Goal: Information Seeking & Learning: Check status

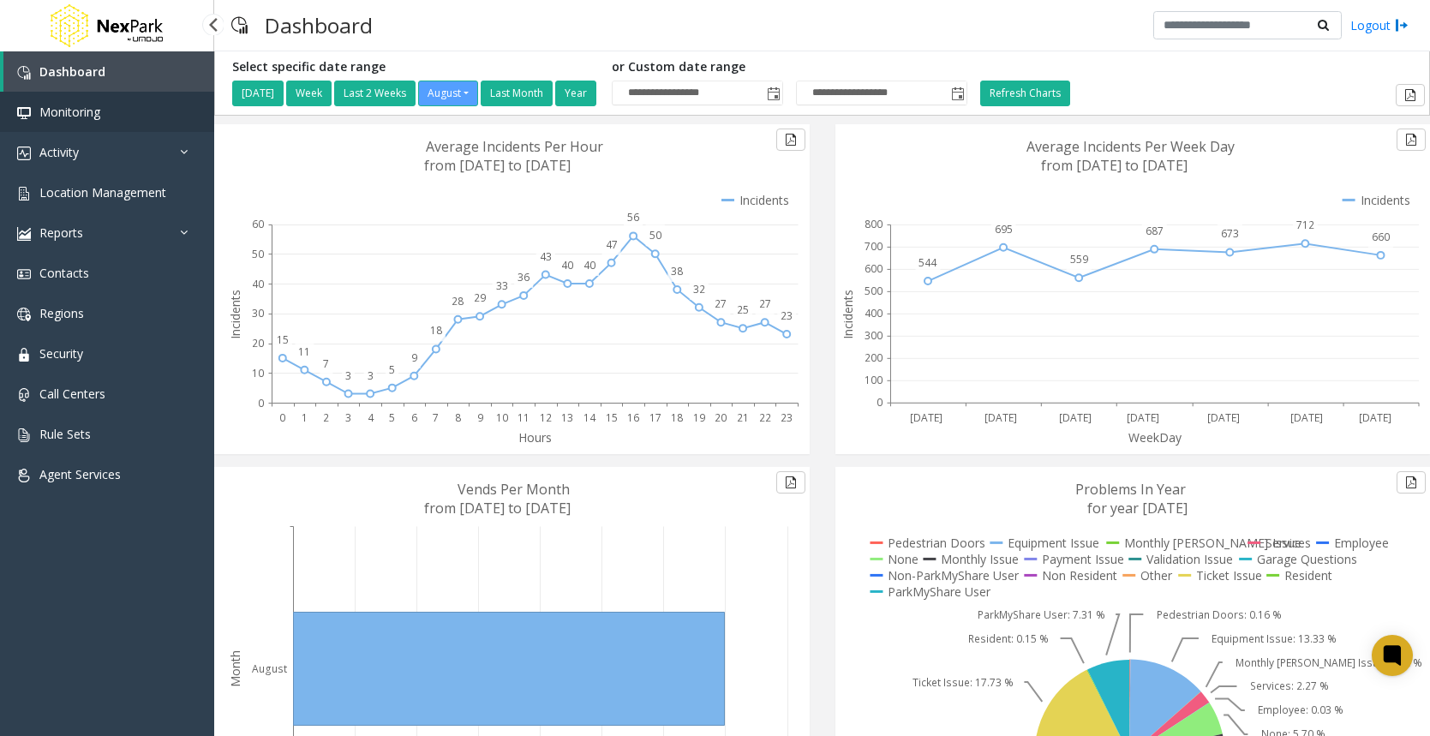
click at [73, 117] on span "Monitoring" at bounding box center [69, 112] width 61 height 16
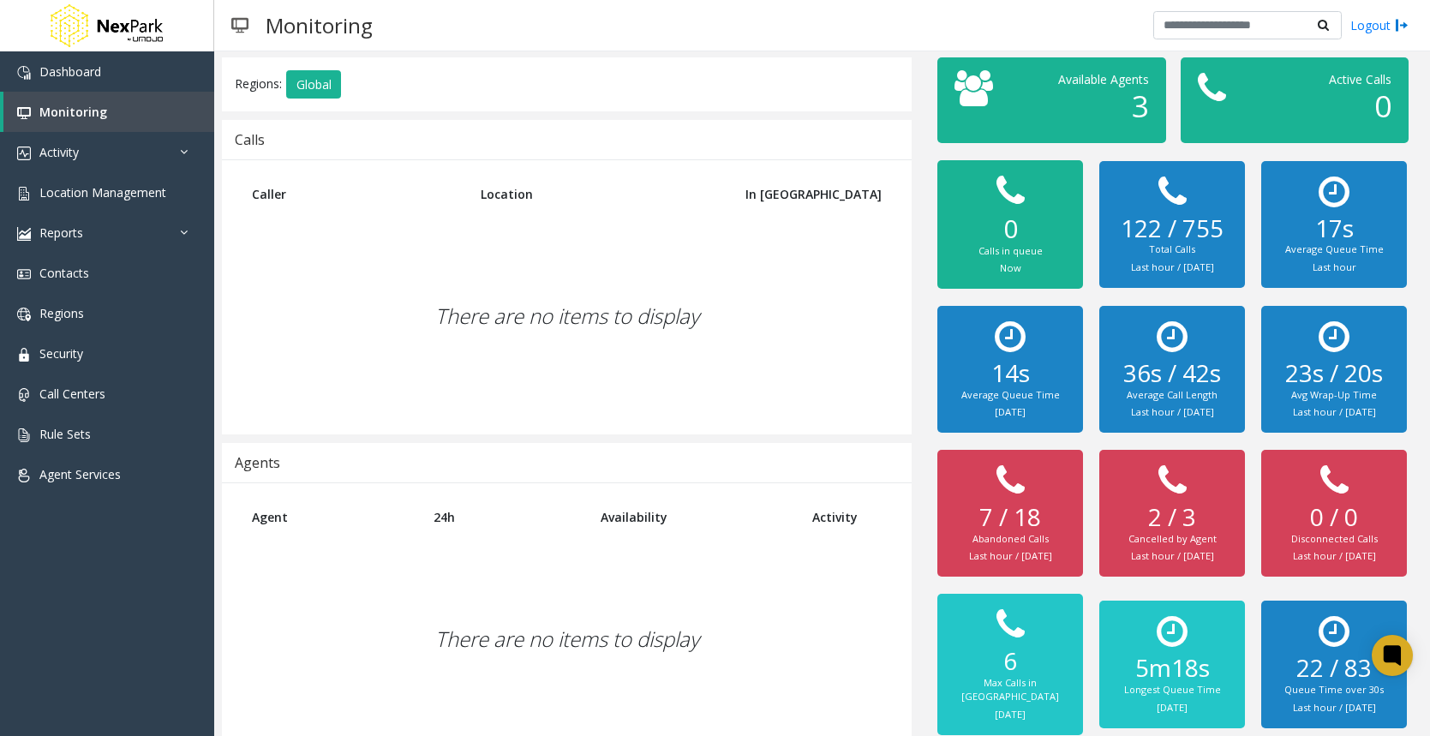
scroll to position [90, 0]
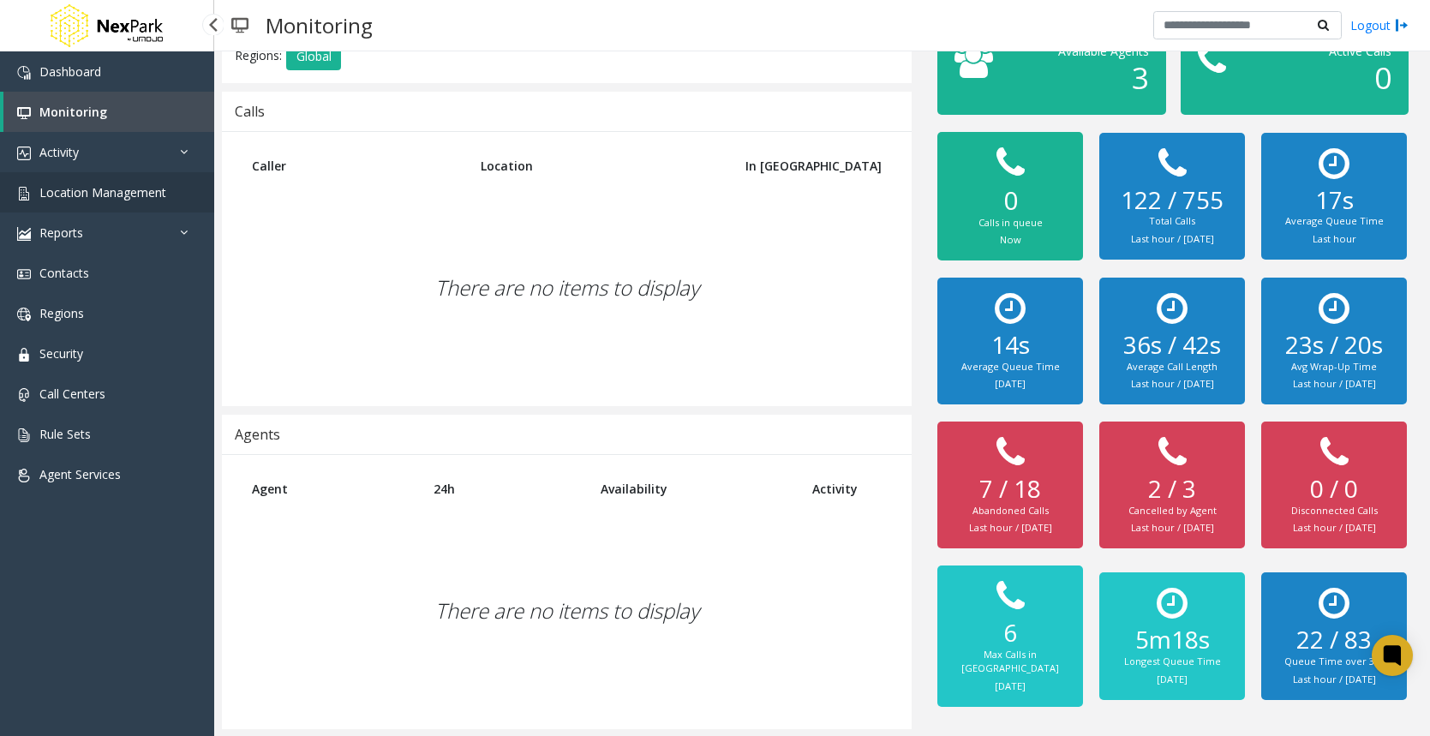
click at [144, 204] on link "Location Management" at bounding box center [107, 192] width 214 height 40
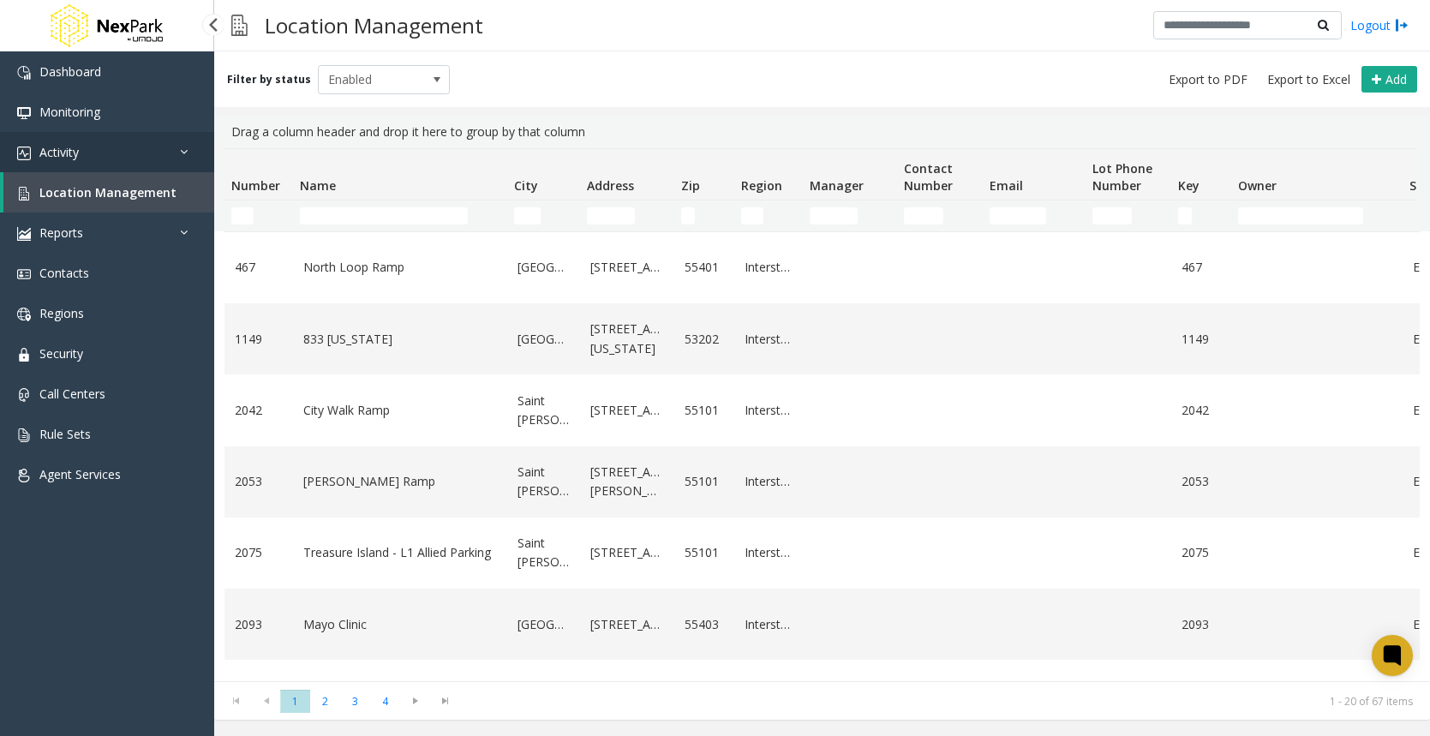
click at [76, 146] on span "Activity" at bounding box center [58, 152] width 39 height 16
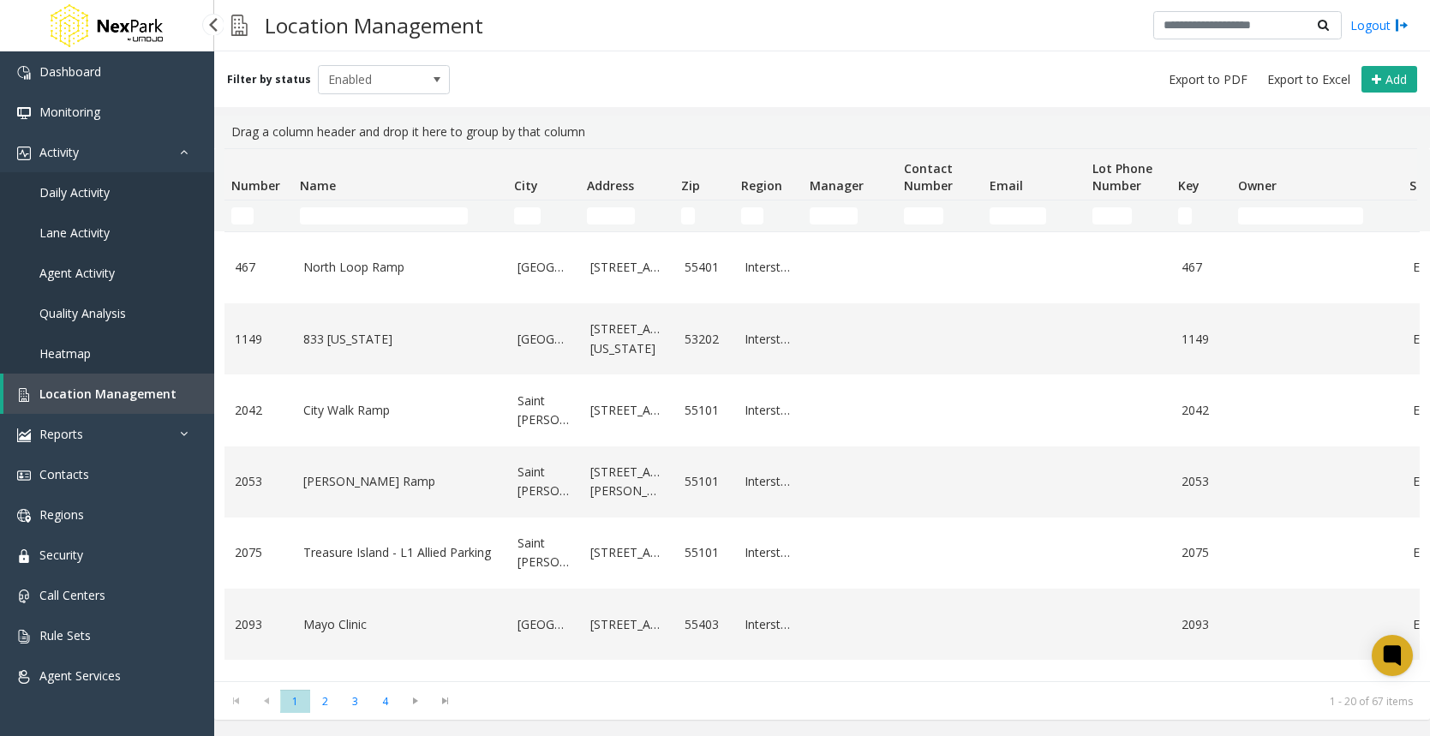
click at [113, 191] on link "Daily Activity" at bounding box center [107, 192] width 214 height 40
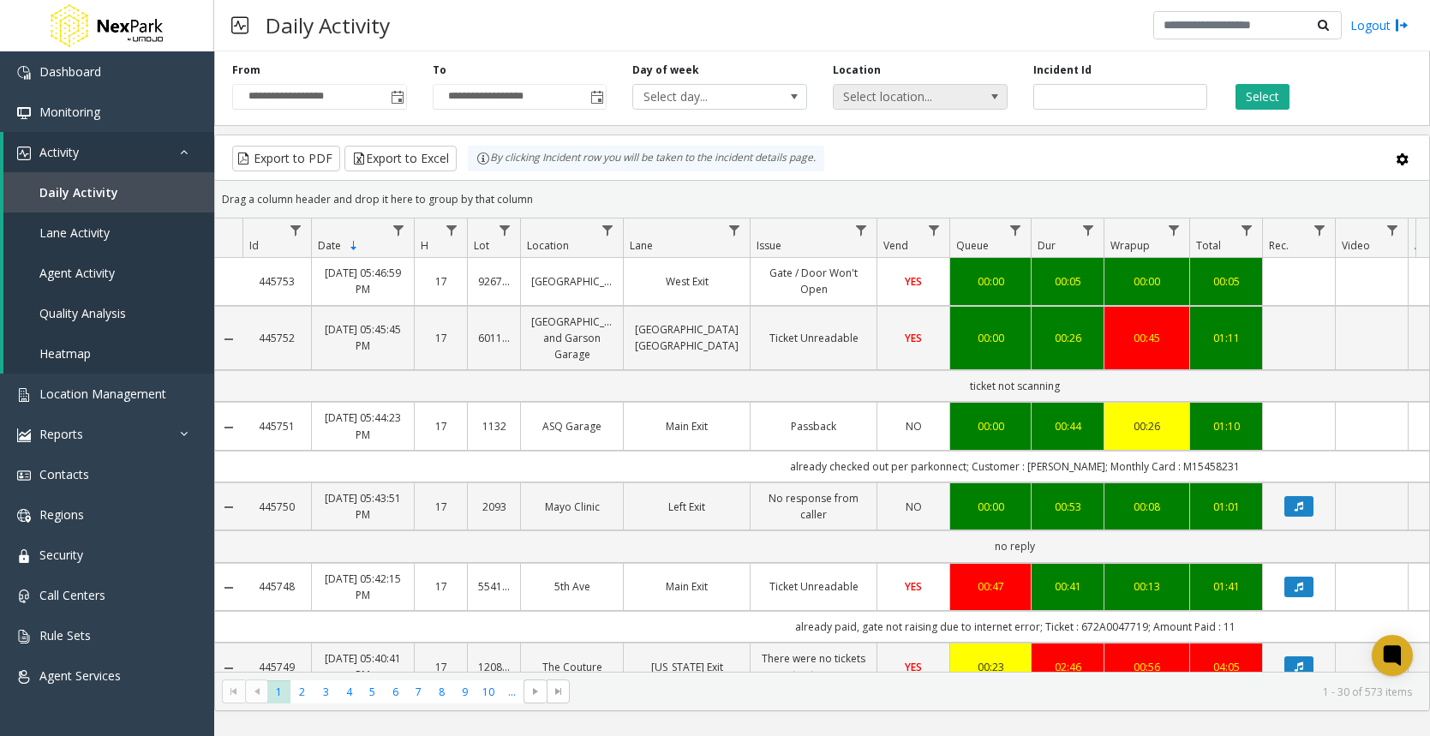
click at [932, 103] on span "Select location..." at bounding box center [903, 97] width 138 height 24
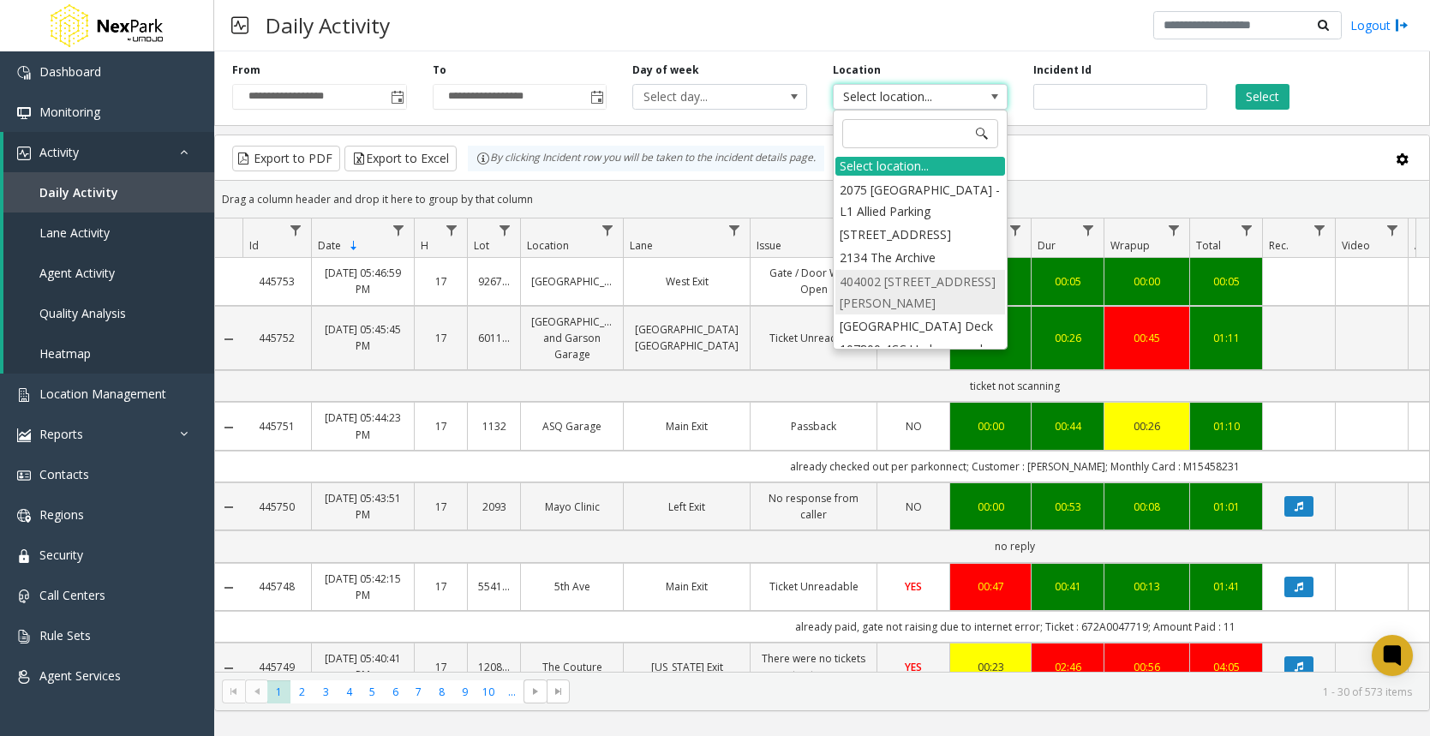
scroll to position [600, 0]
click at [931, 286] on li "[GEOGRAPHIC_DATA] Deck" at bounding box center [920, 297] width 170 height 23
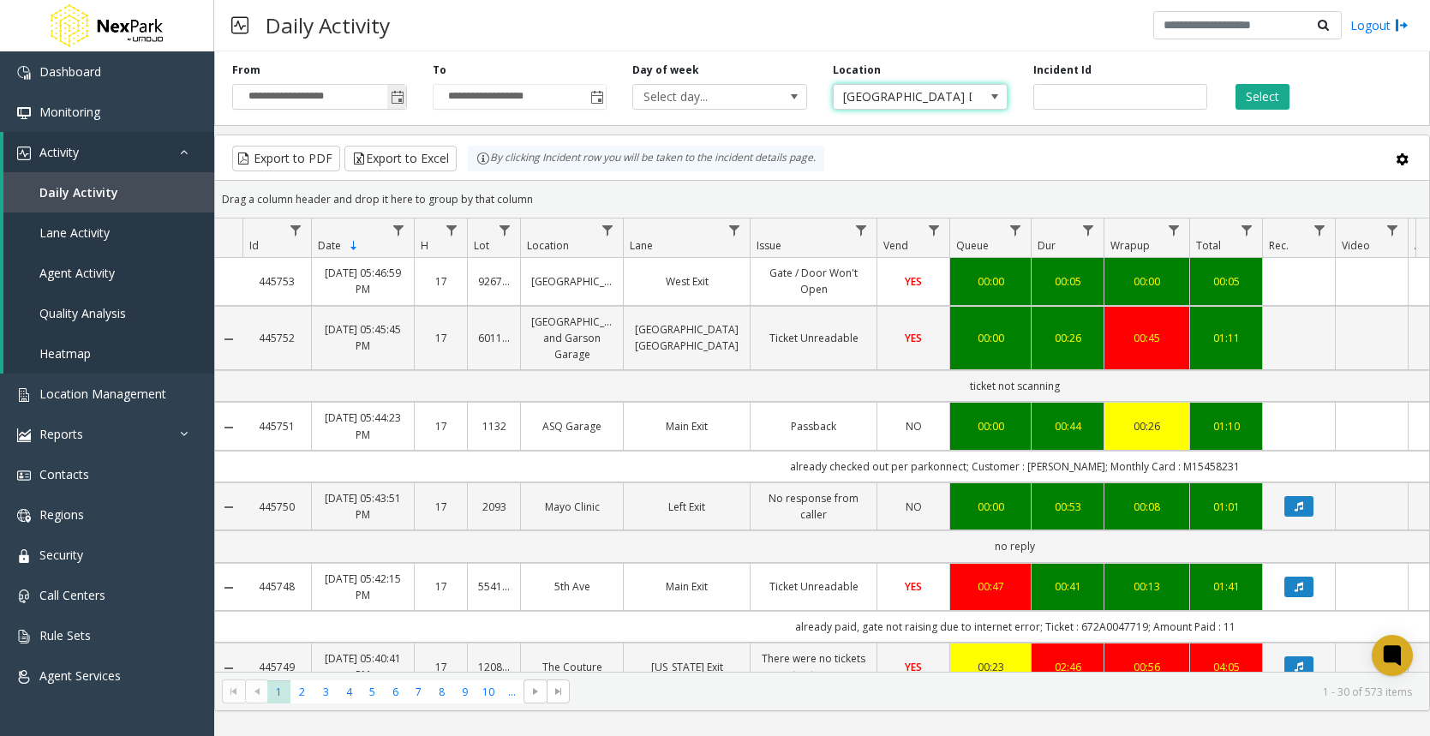
click at [391, 97] on span "Toggle popup" at bounding box center [398, 98] width 14 height 14
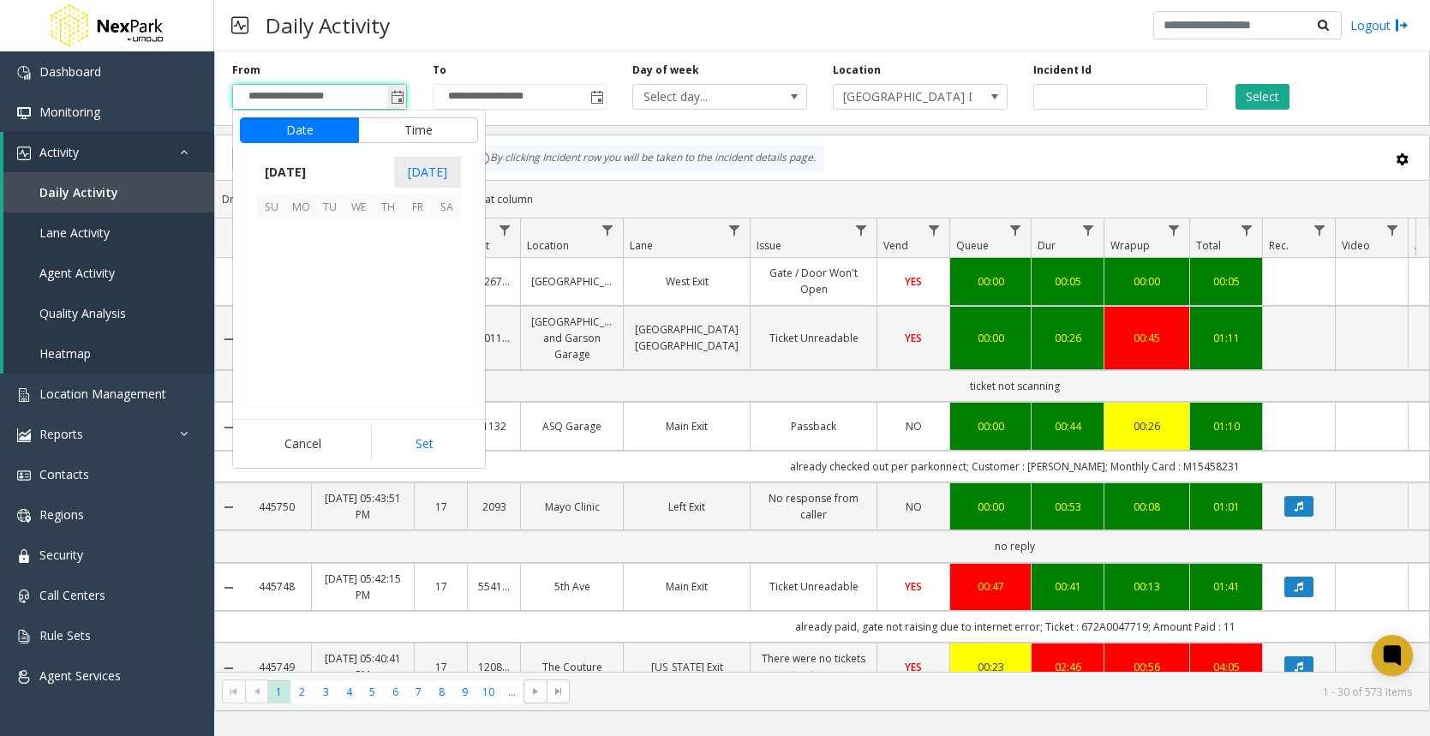
scroll to position [307315, 0]
click at [443, 298] on span "16" at bounding box center [446, 292] width 29 height 29
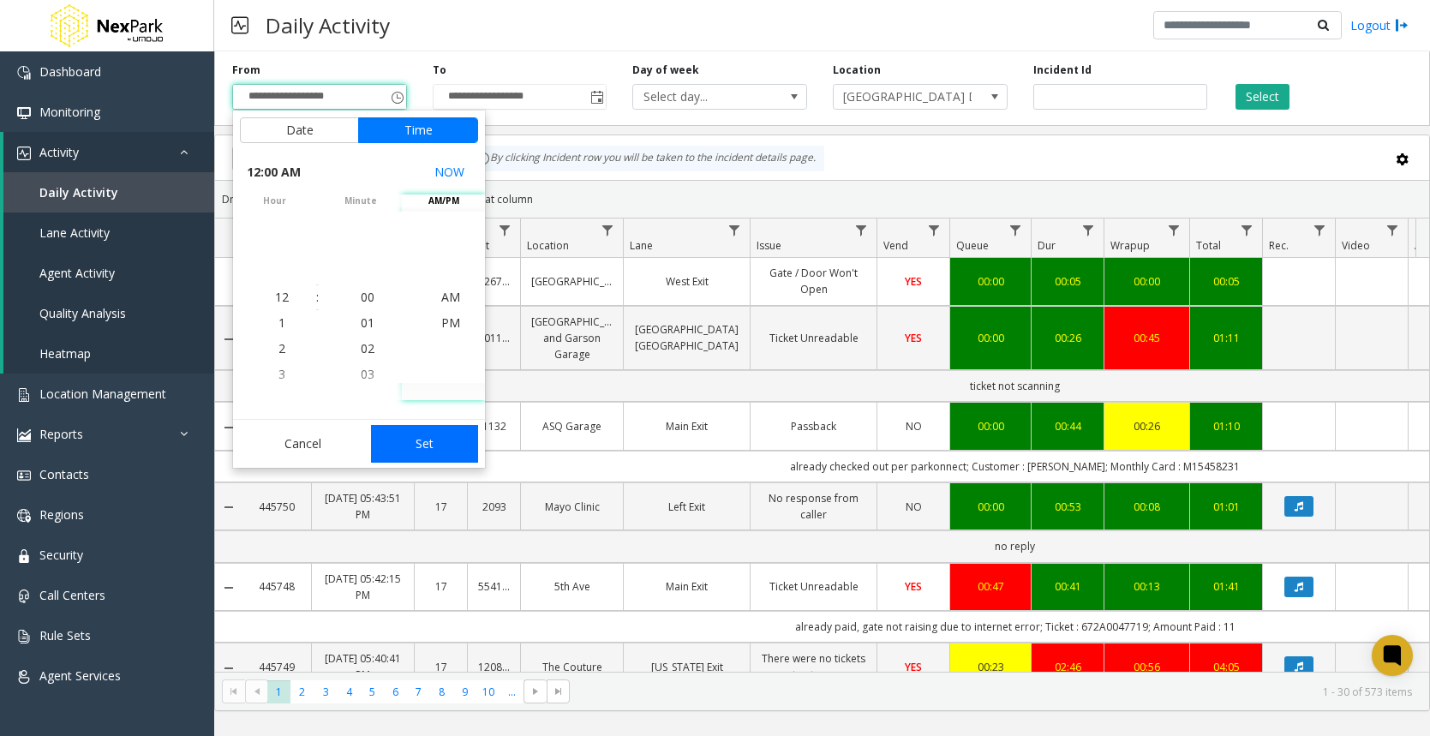
click at [433, 433] on button "Set" at bounding box center [425, 444] width 108 height 38
type input "**********"
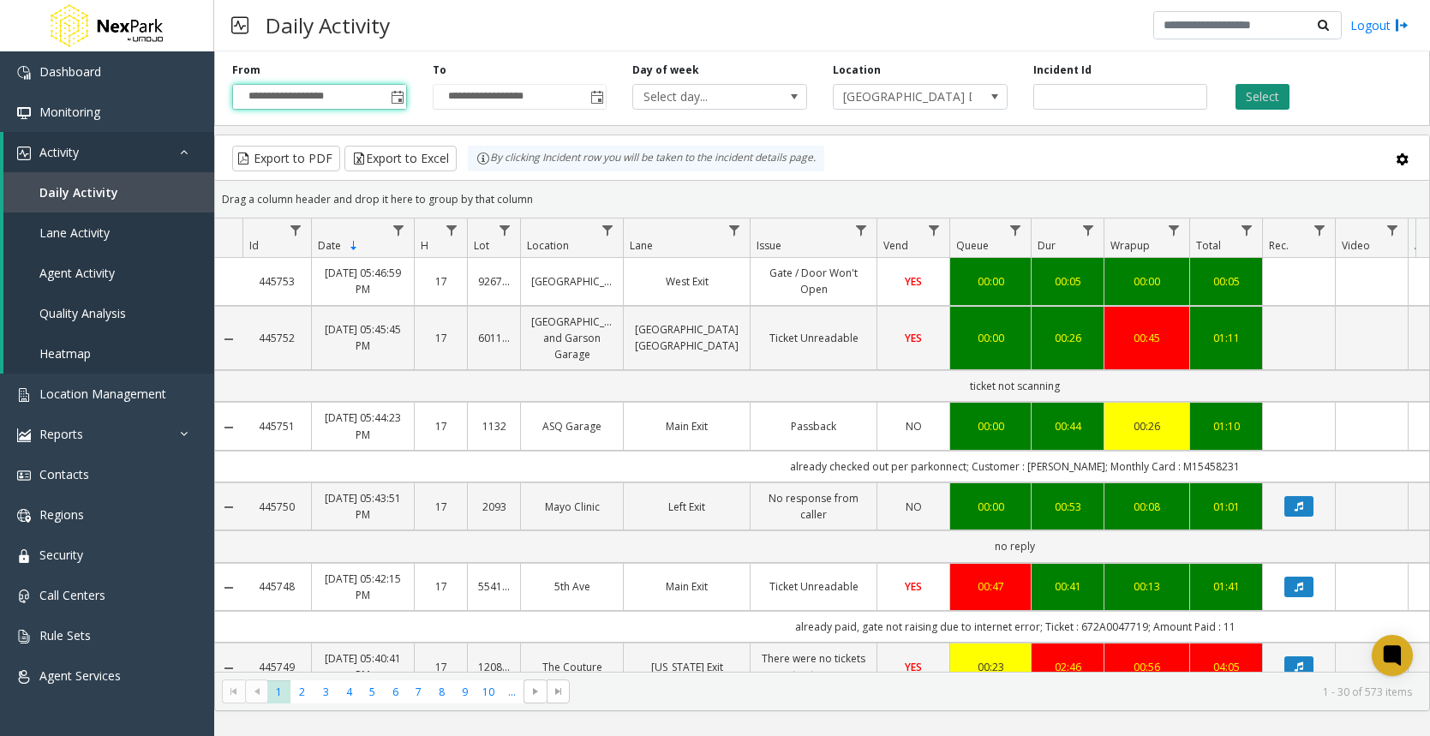
click at [1257, 93] on button "Select" at bounding box center [1263, 97] width 54 height 26
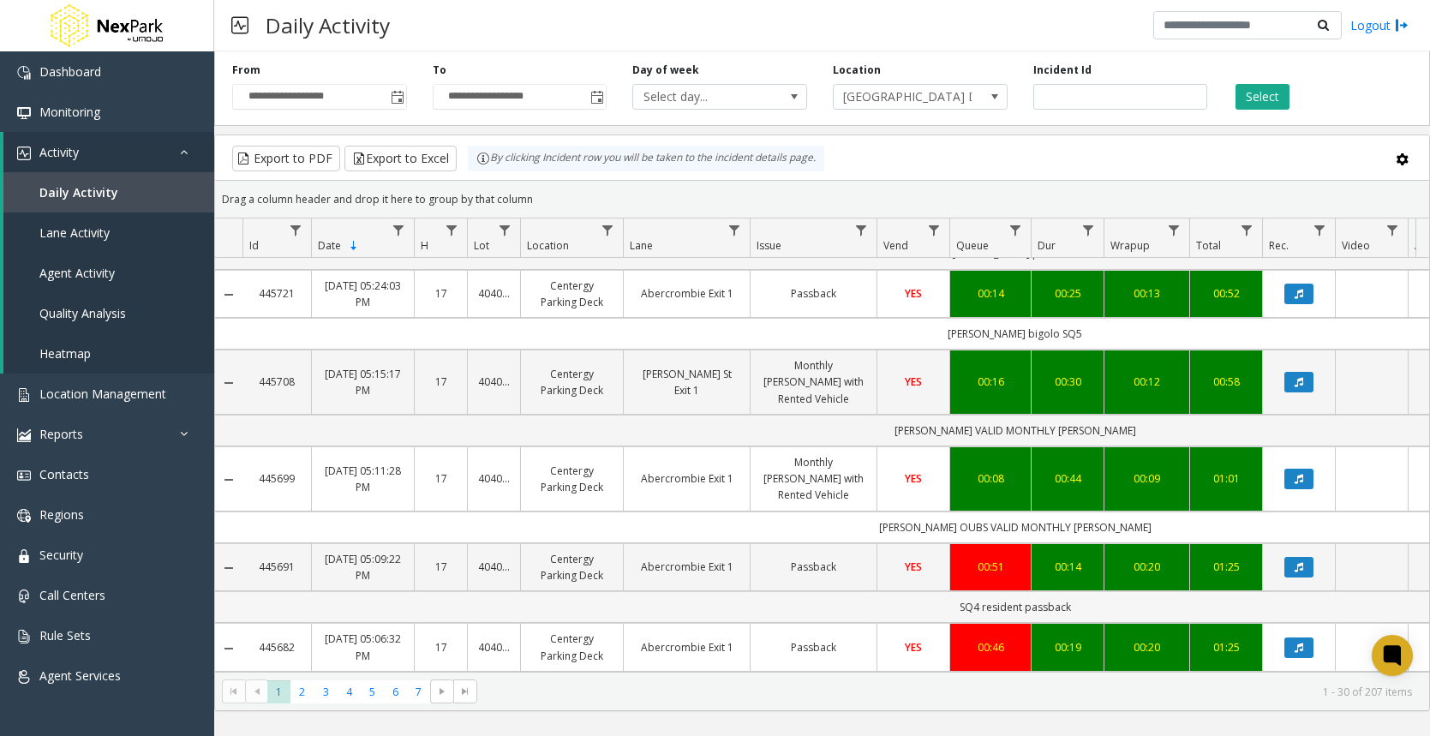
scroll to position [171, 0]
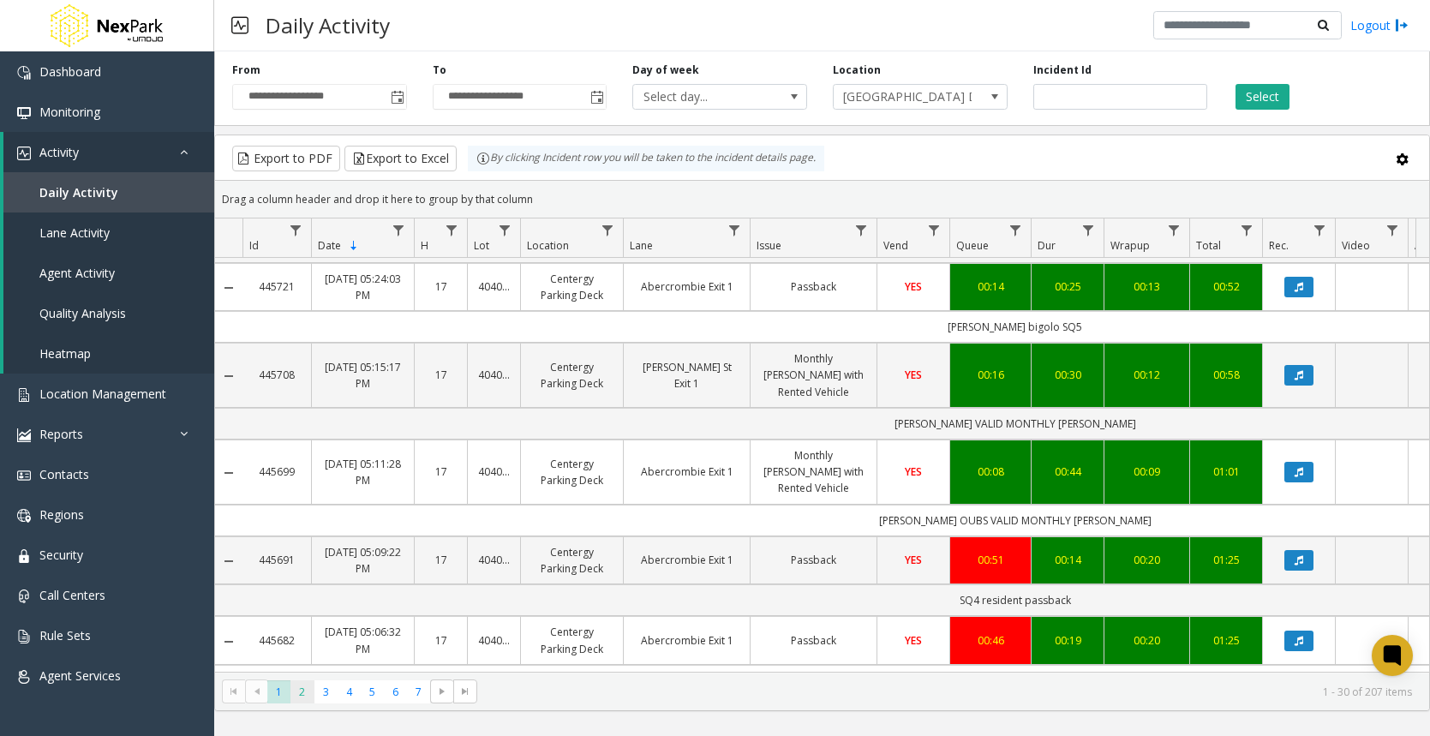
click at [308, 688] on span "2" at bounding box center [301, 691] width 23 height 23
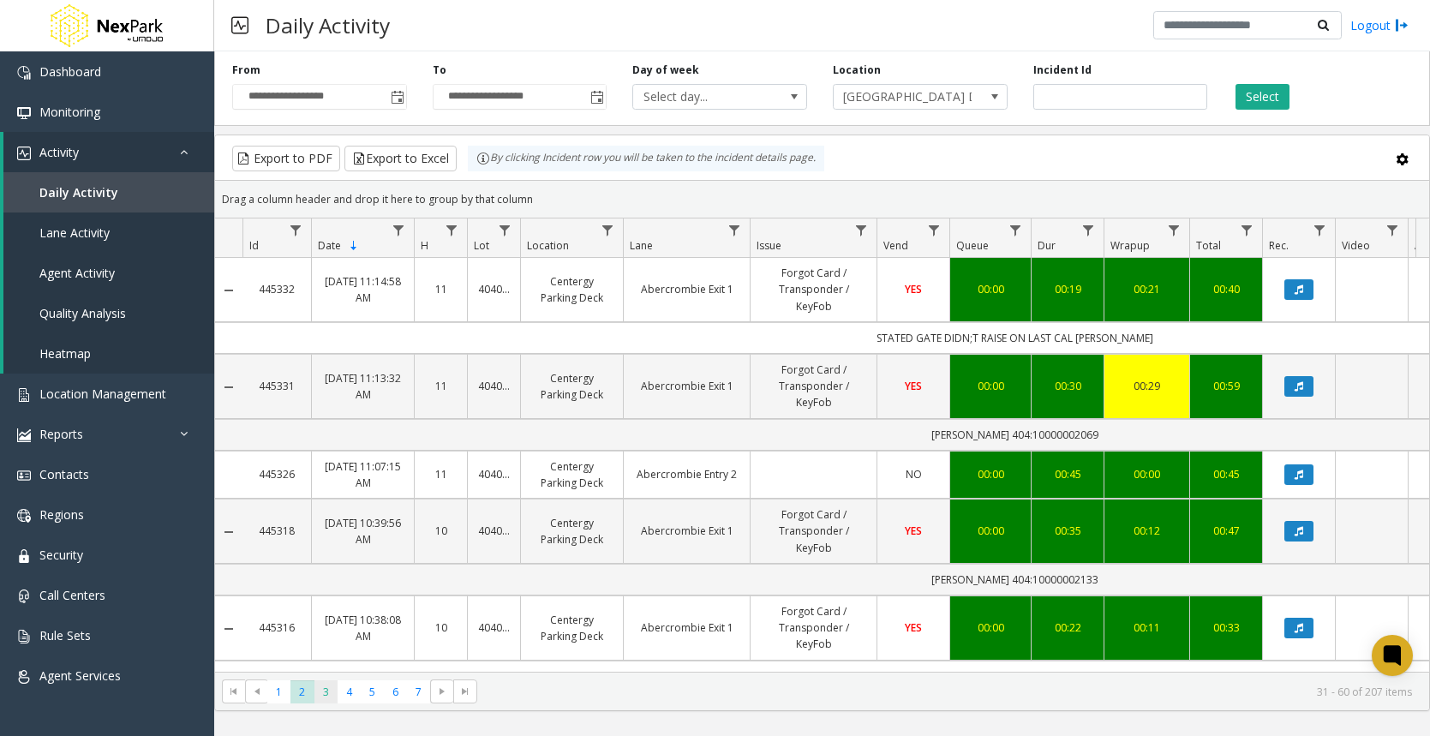
click at [328, 696] on span "3" at bounding box center [325, 691] width 23 height 23
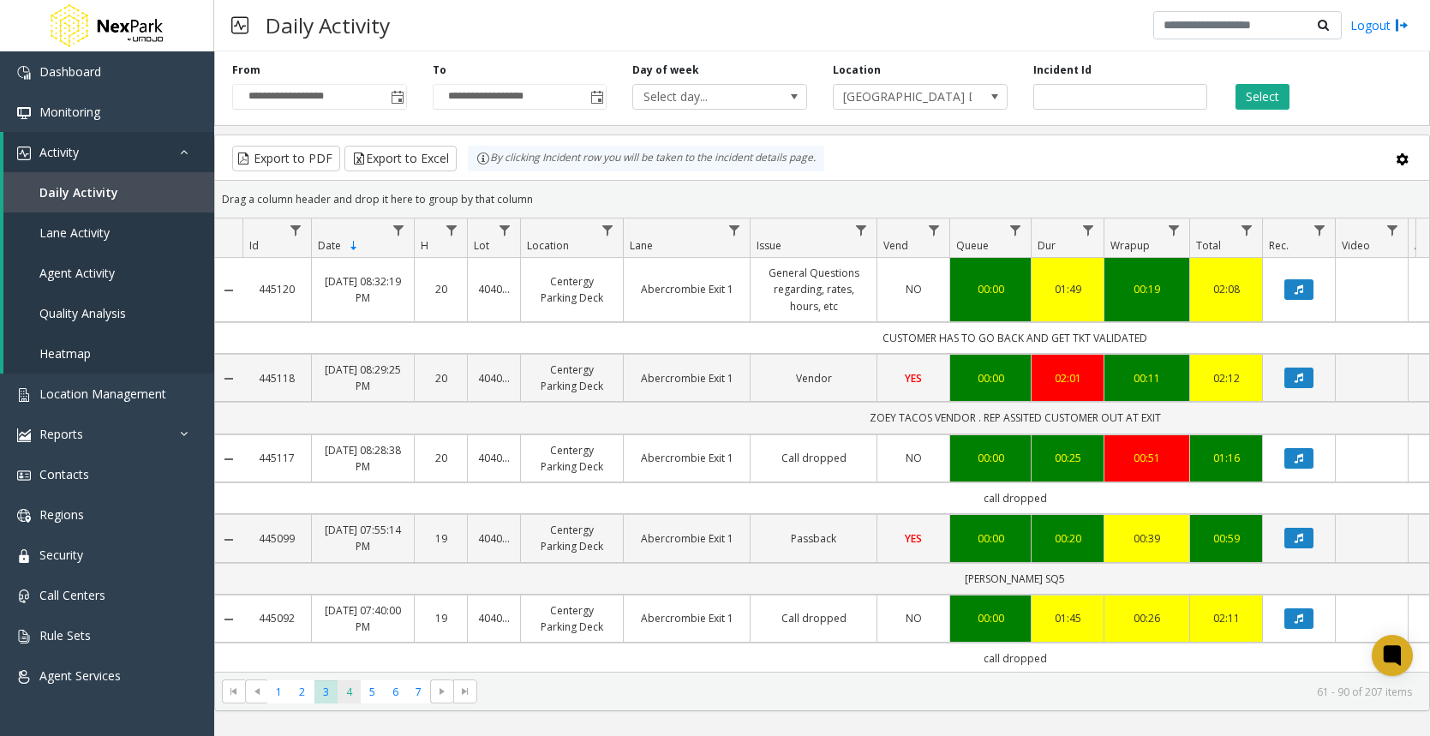
click at [349, 691] on span "4" at bounding box center [349, 691] width 23 height 23
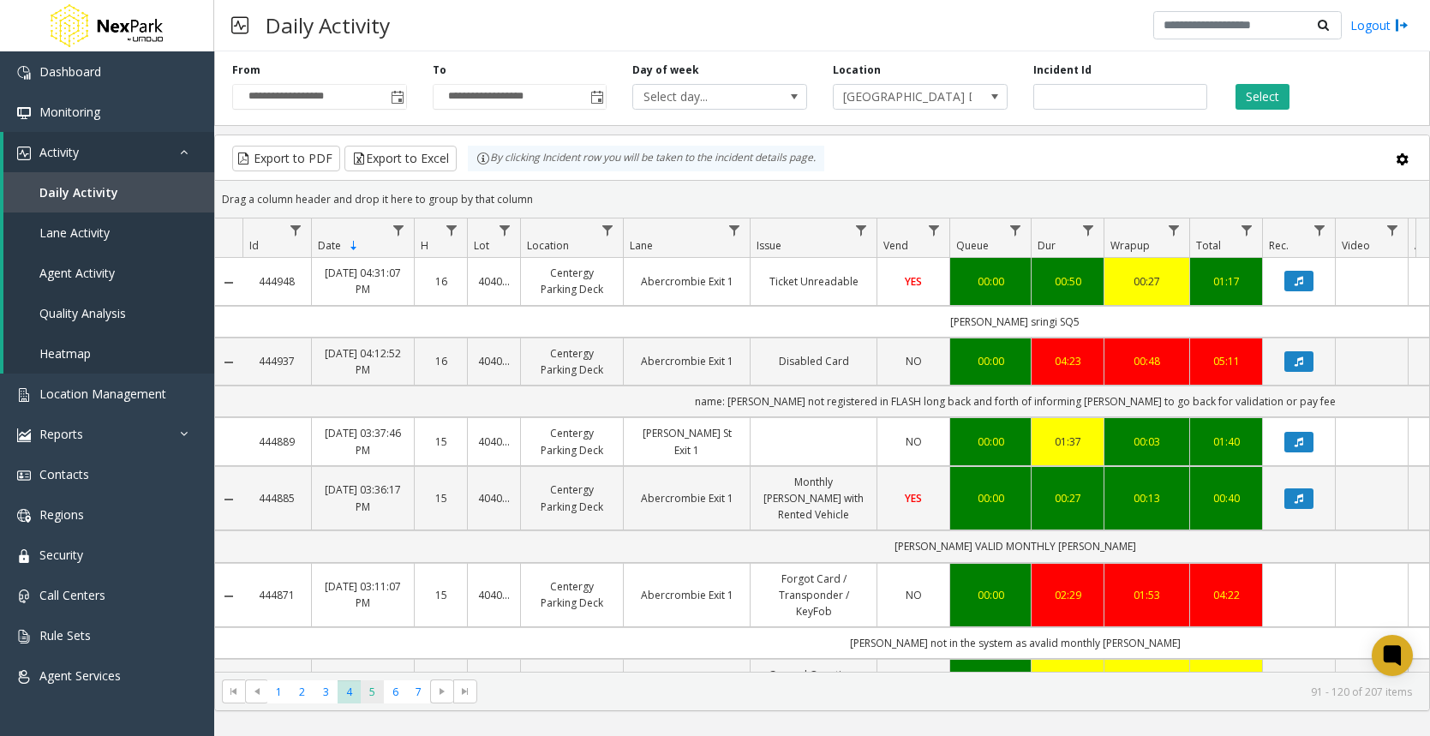
click at [367, 685] on span "5" at bounding box center [372, 691] width 23 height 23
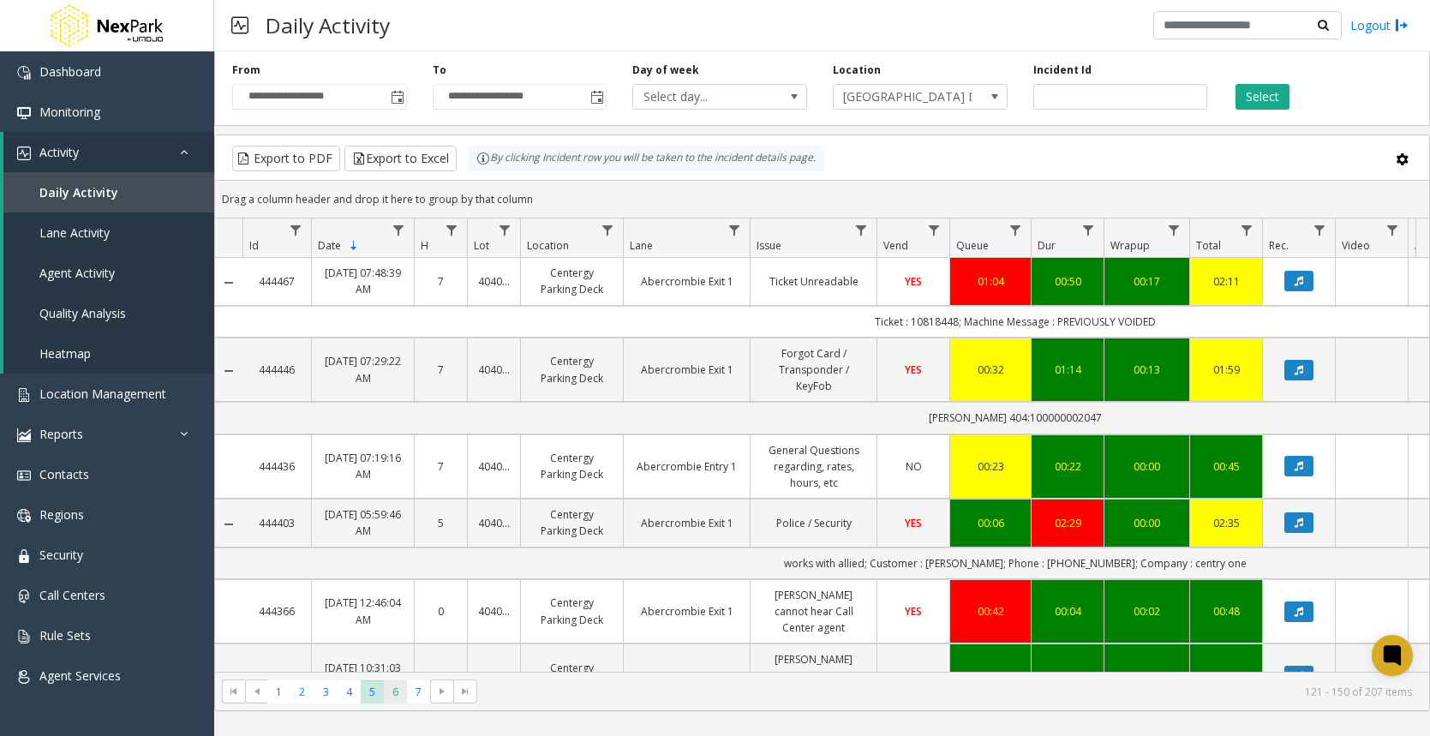
click at [391, 689] on span "6" at bounding box center [395, 691] width 23 height 23
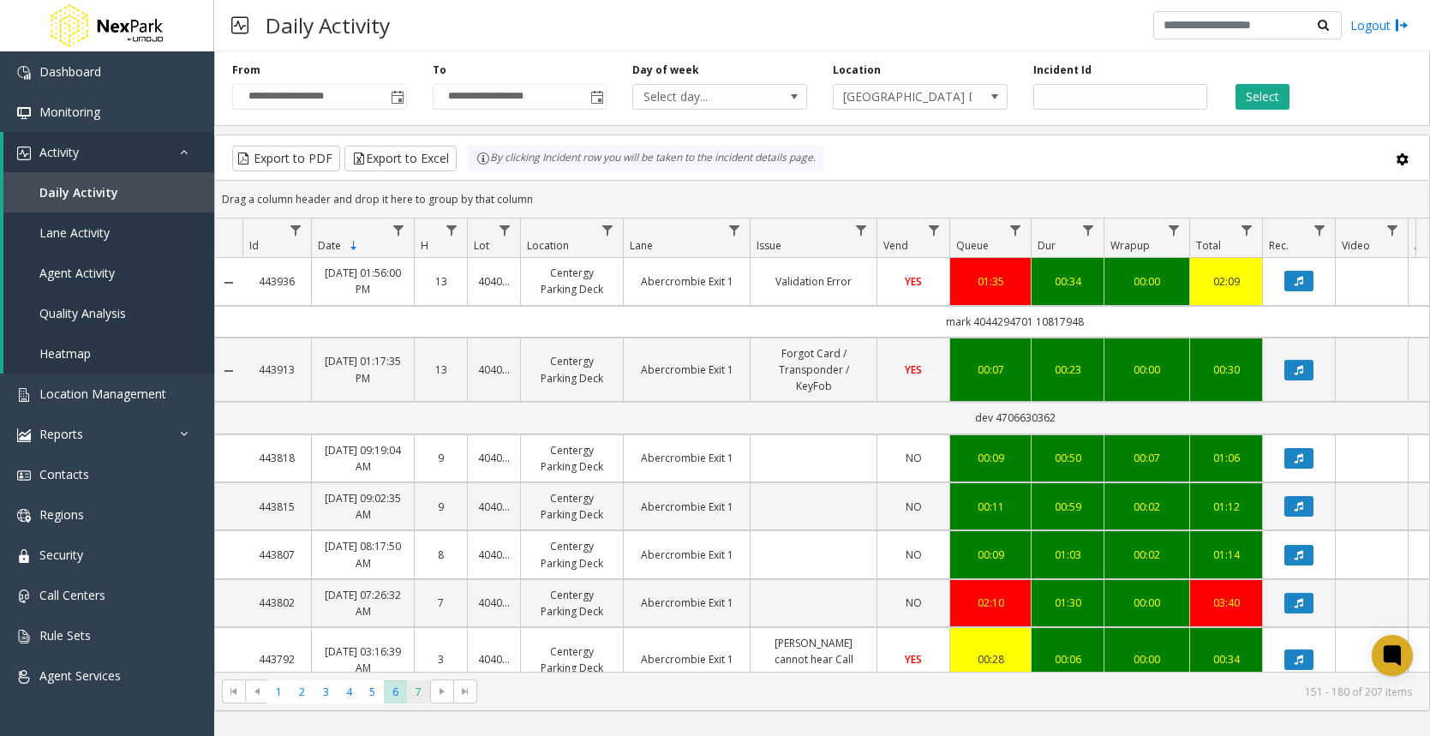
click at [425, 688] on span "7" at bounding box center [418, 691] width 23 height 23
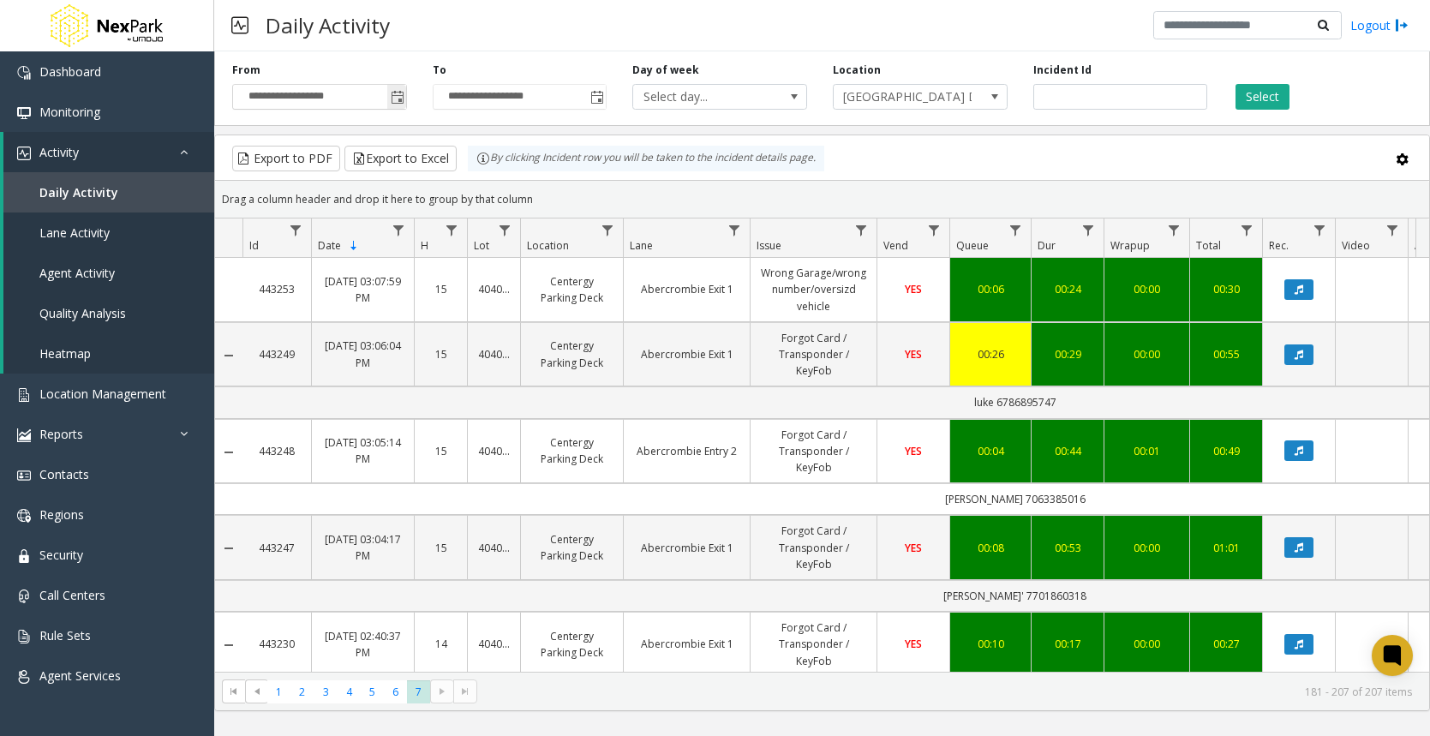
click at [396, 100] on span "Toggle popup" at bounding box center [398, 98] width 14 height 14
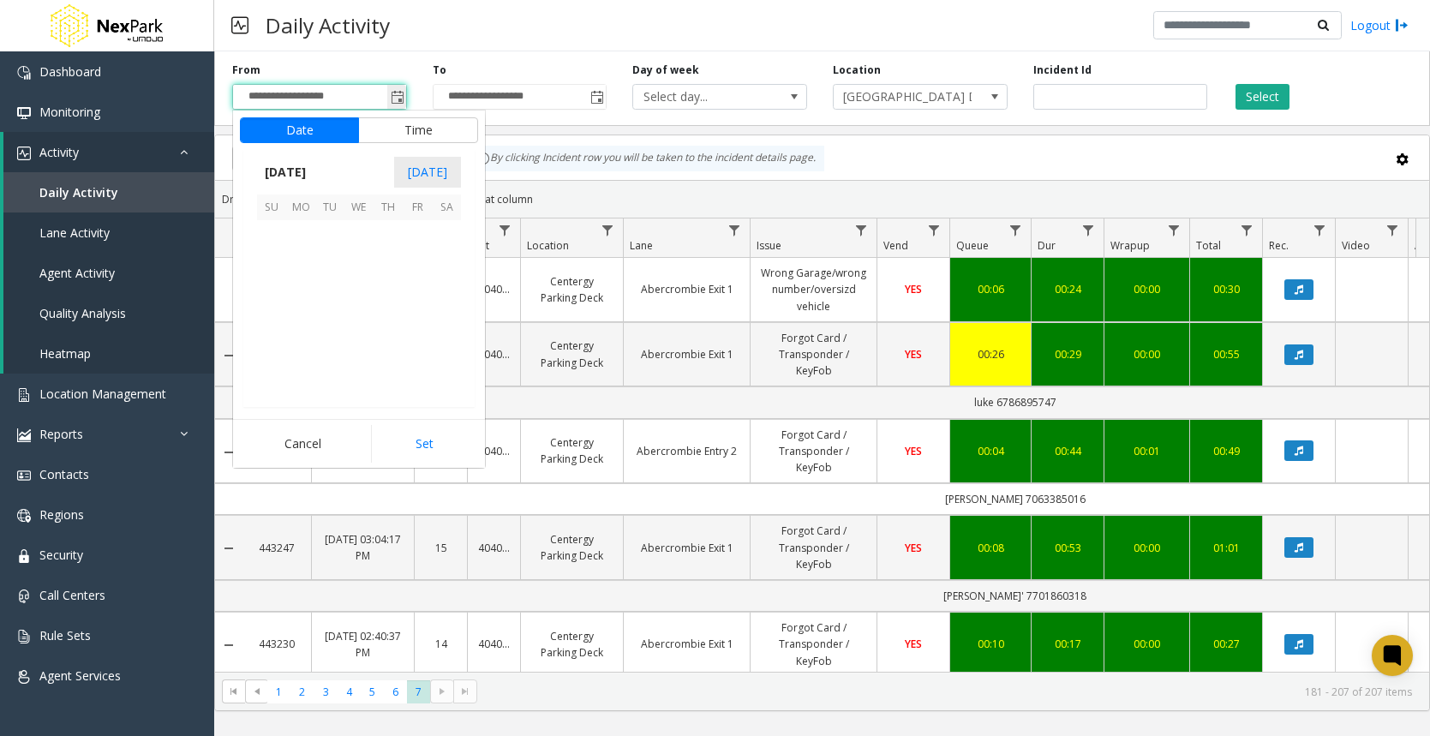
scroll to position [307315, 0]
click at [333, 294] on span "12" at bounding box center [329, 292] width 29 height 29
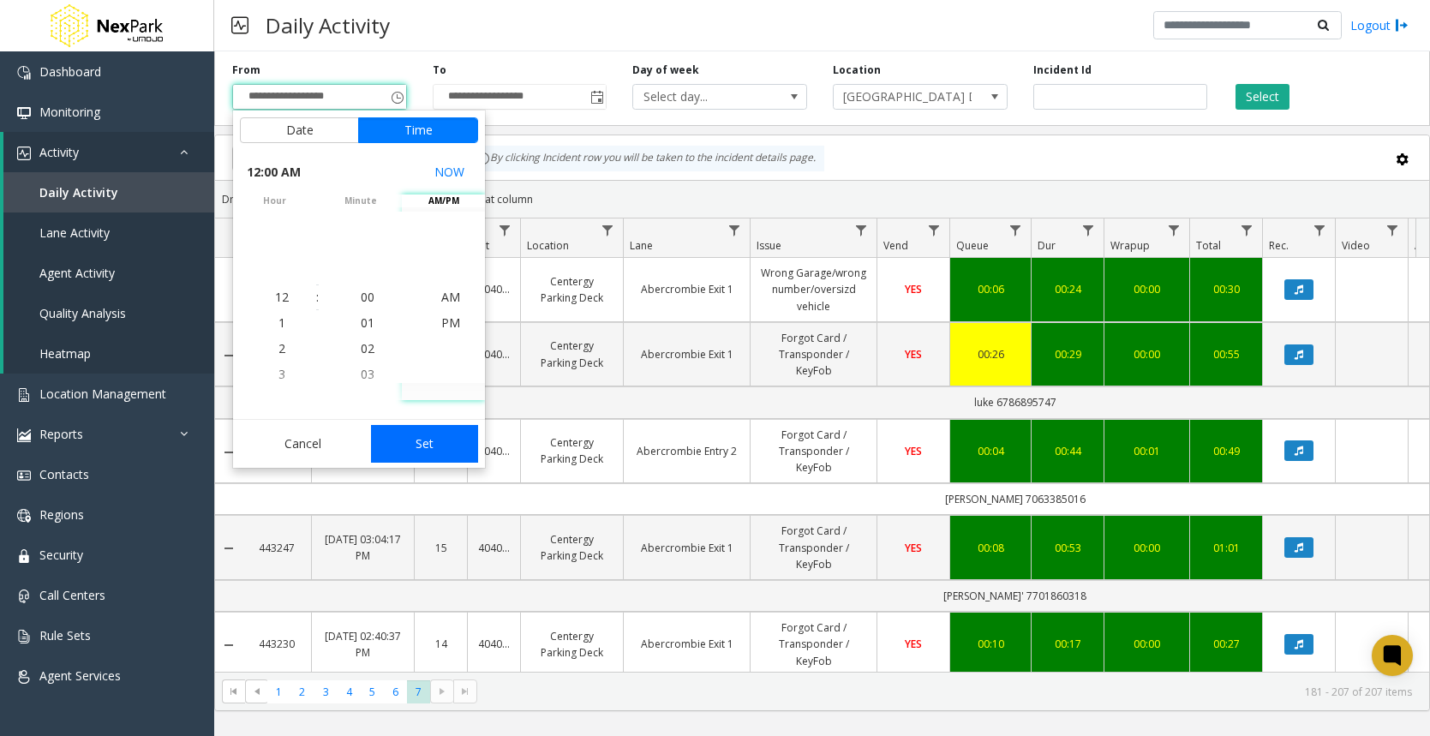
click at [434, 449] on button "Set" at bounding box center [425, 444] width 108 height 38
type input "**********"
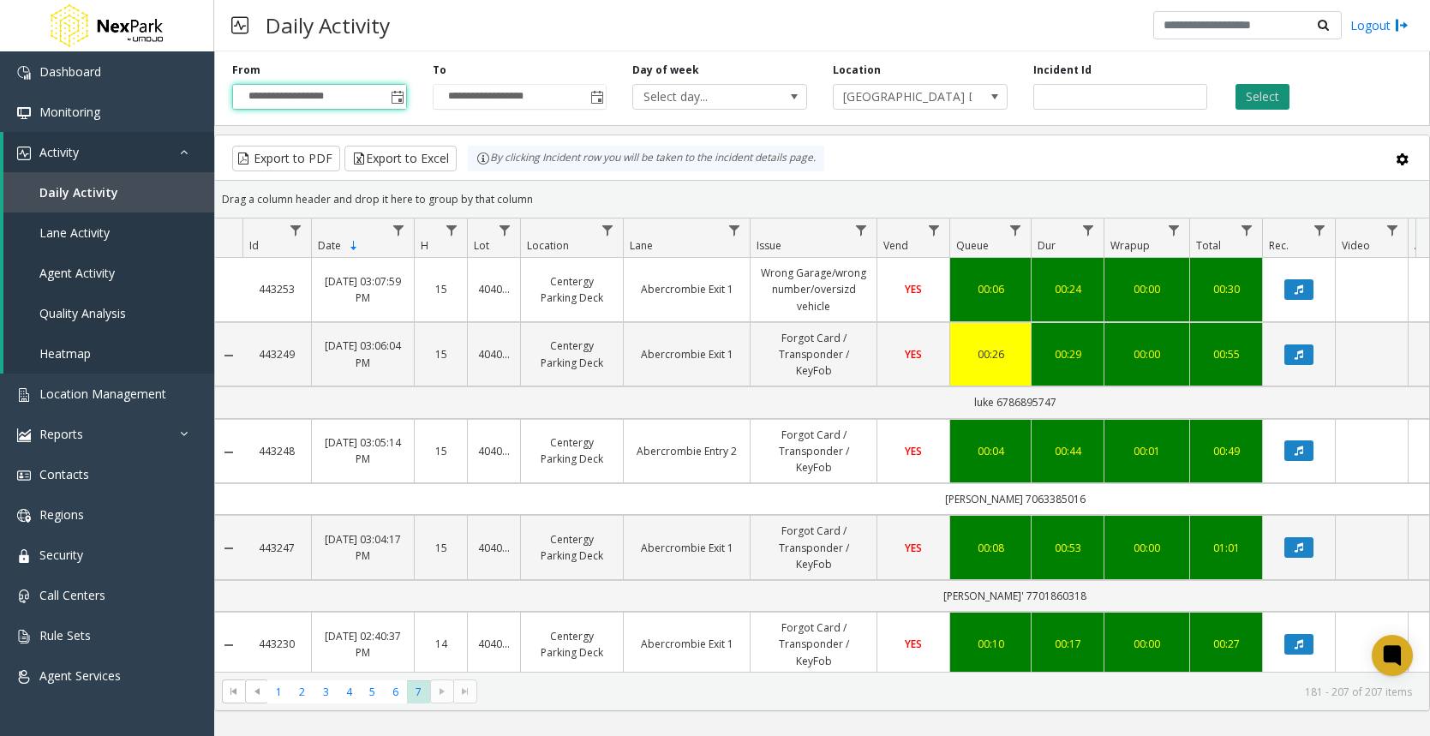
click at [1269, 85] on button "Select" at bounding box center [1263, 97] width 54 height 26
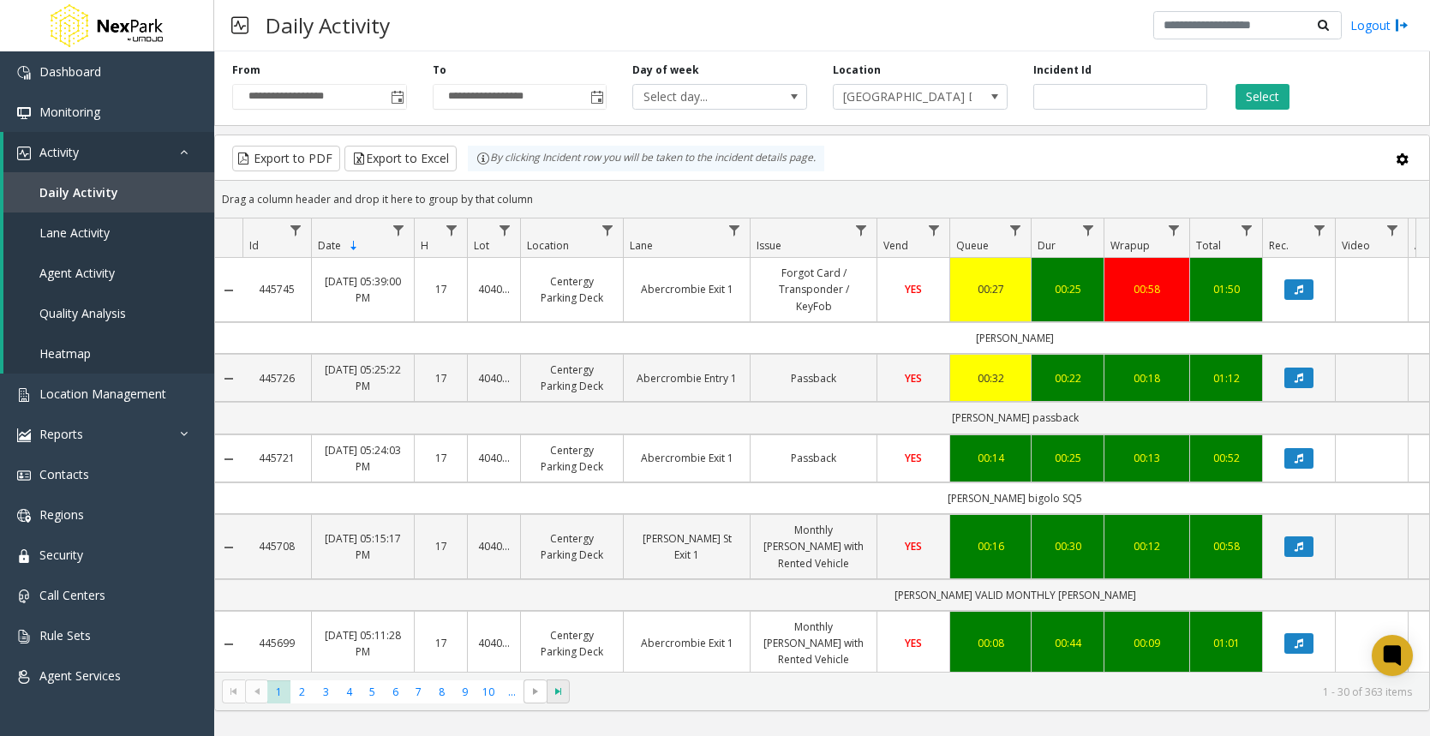
click at [553, 694] on span "Go to the last page" at bounding box center [559, 692] width 14 height 14
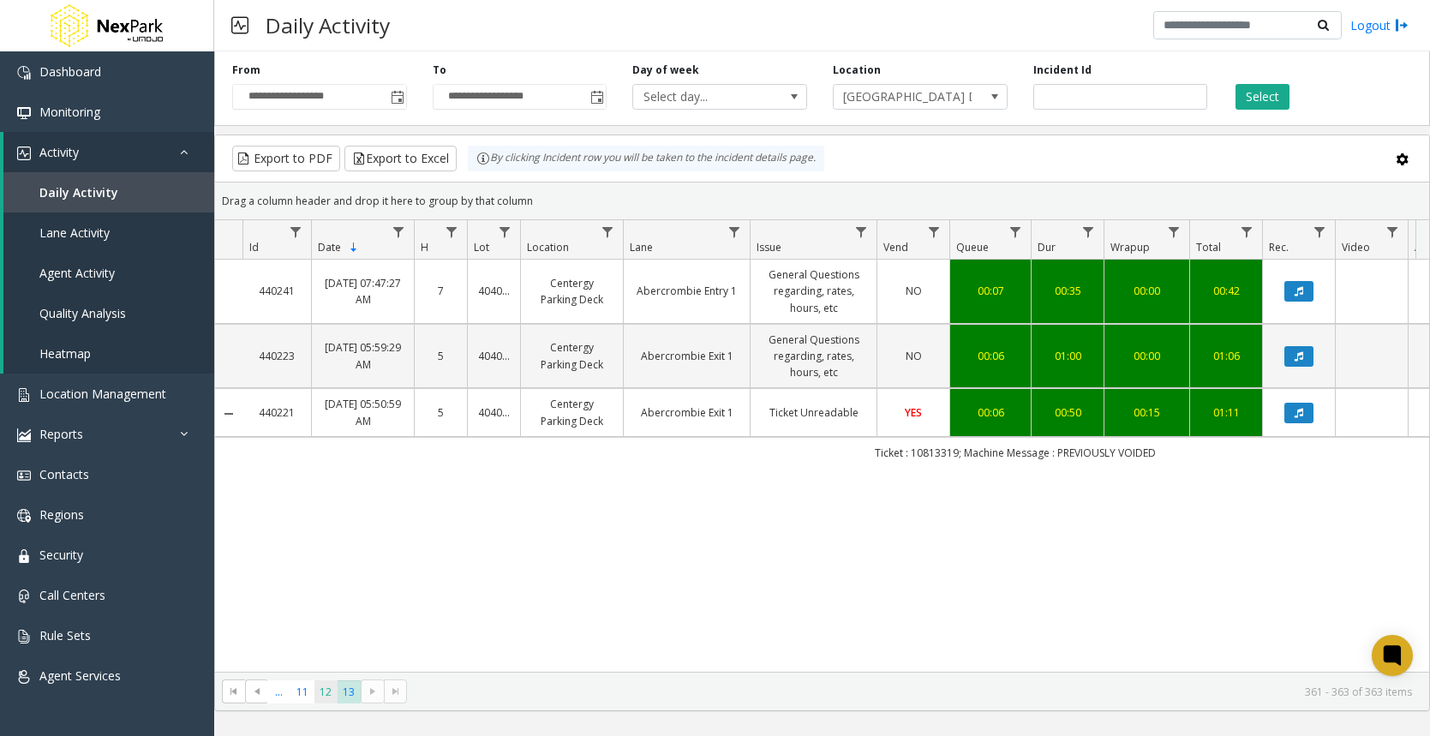
click at [332, 691] on span "12" at bounding box center [325, 691] width 23 height 23
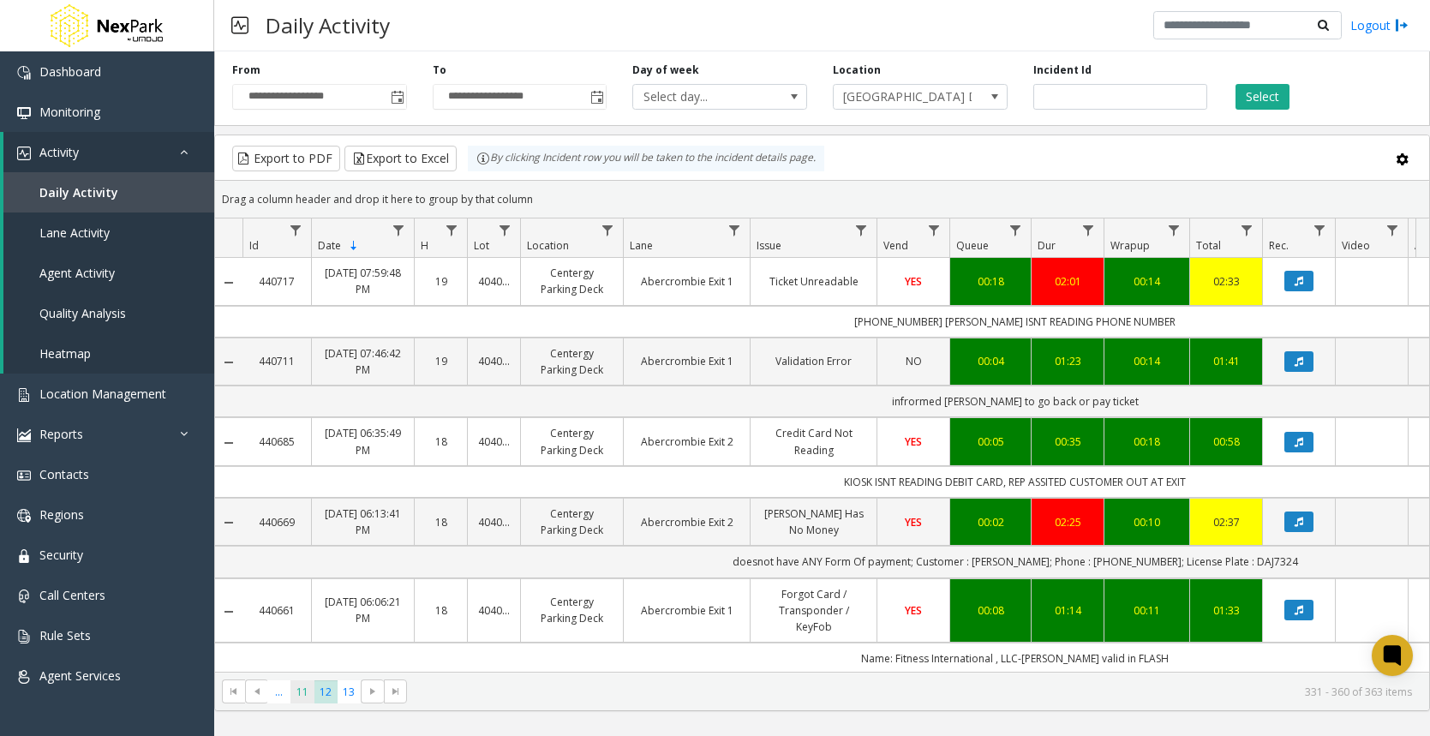
click at [308, 696] on span "11" at bounding box center [301, 691] width 23 height 23
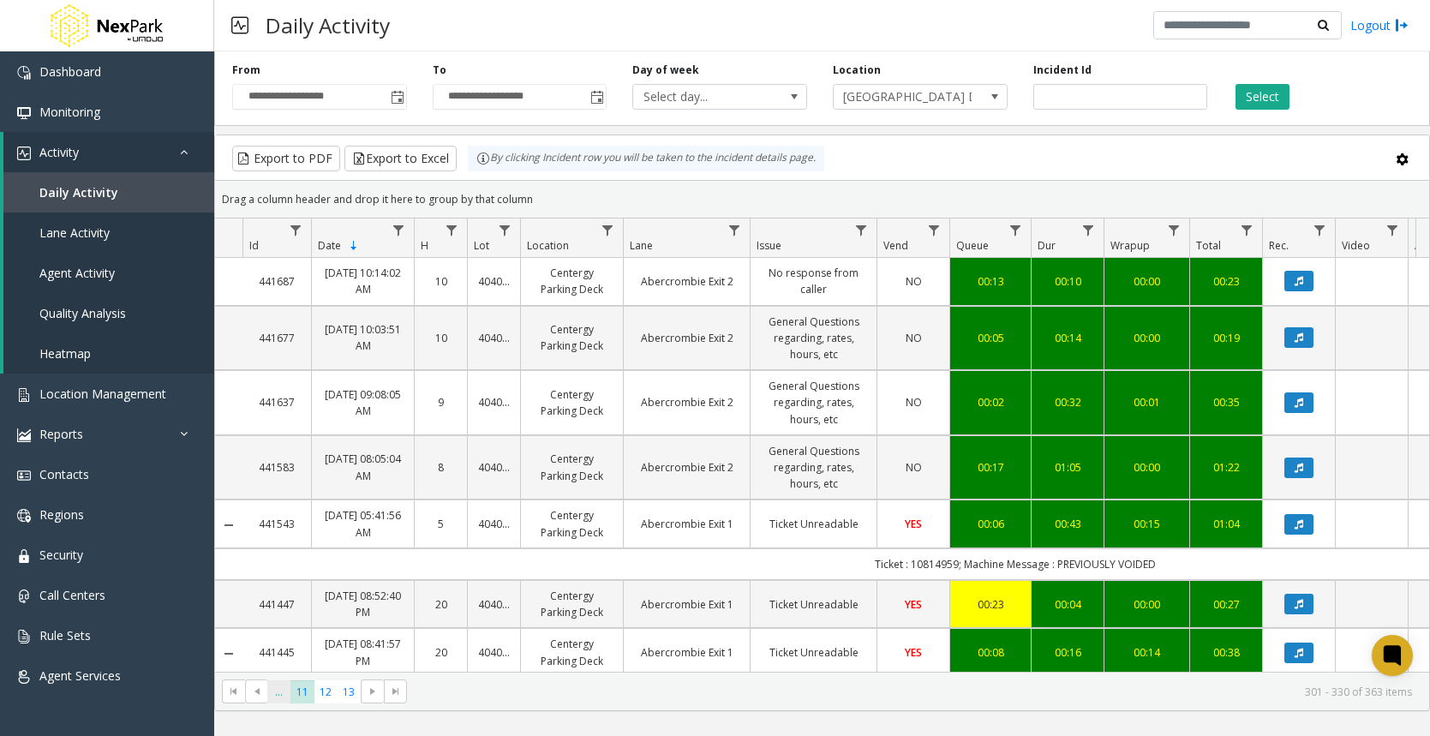
click at [284, 695] on span "..." at bounding box center [278, 691] width 23 height 23
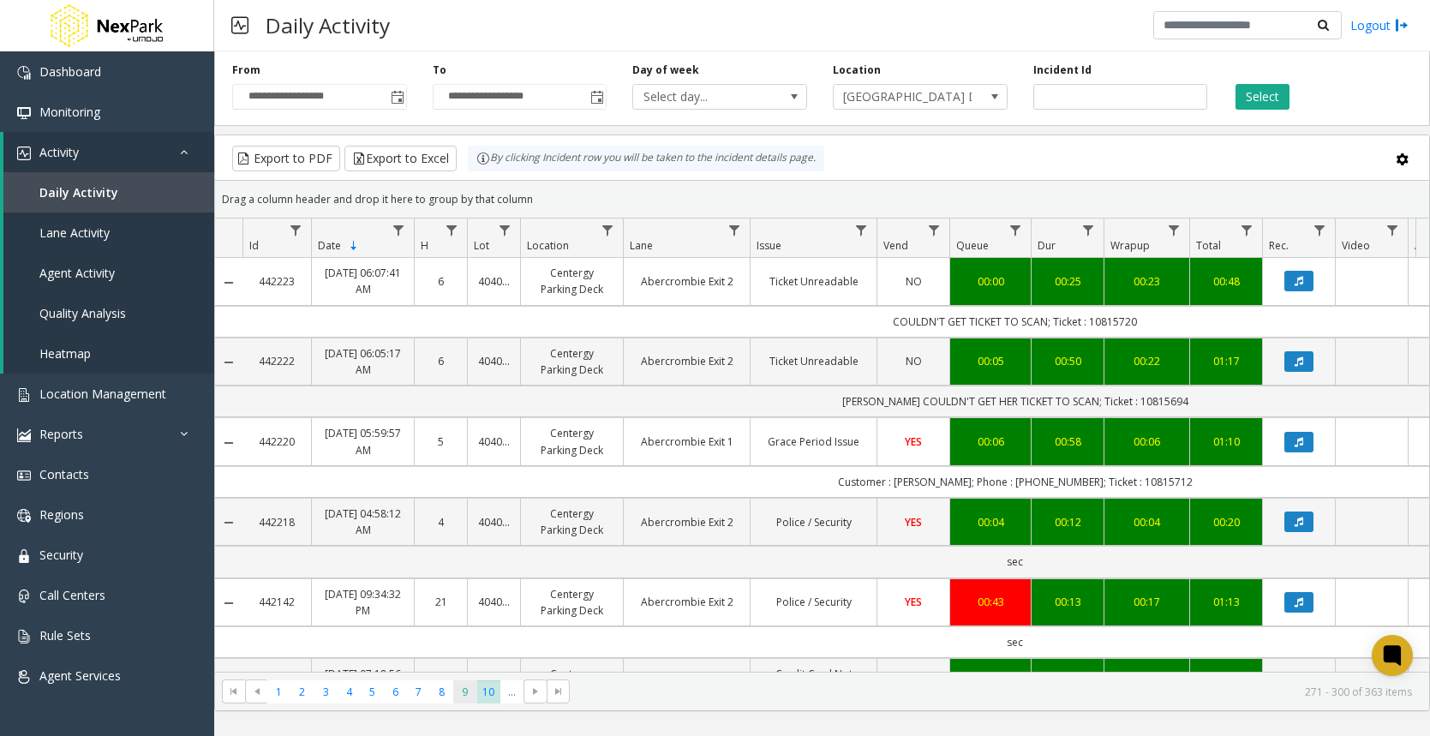
click at [468, 694] on span "9" at bounding box center [464, 691] width 23 height 23
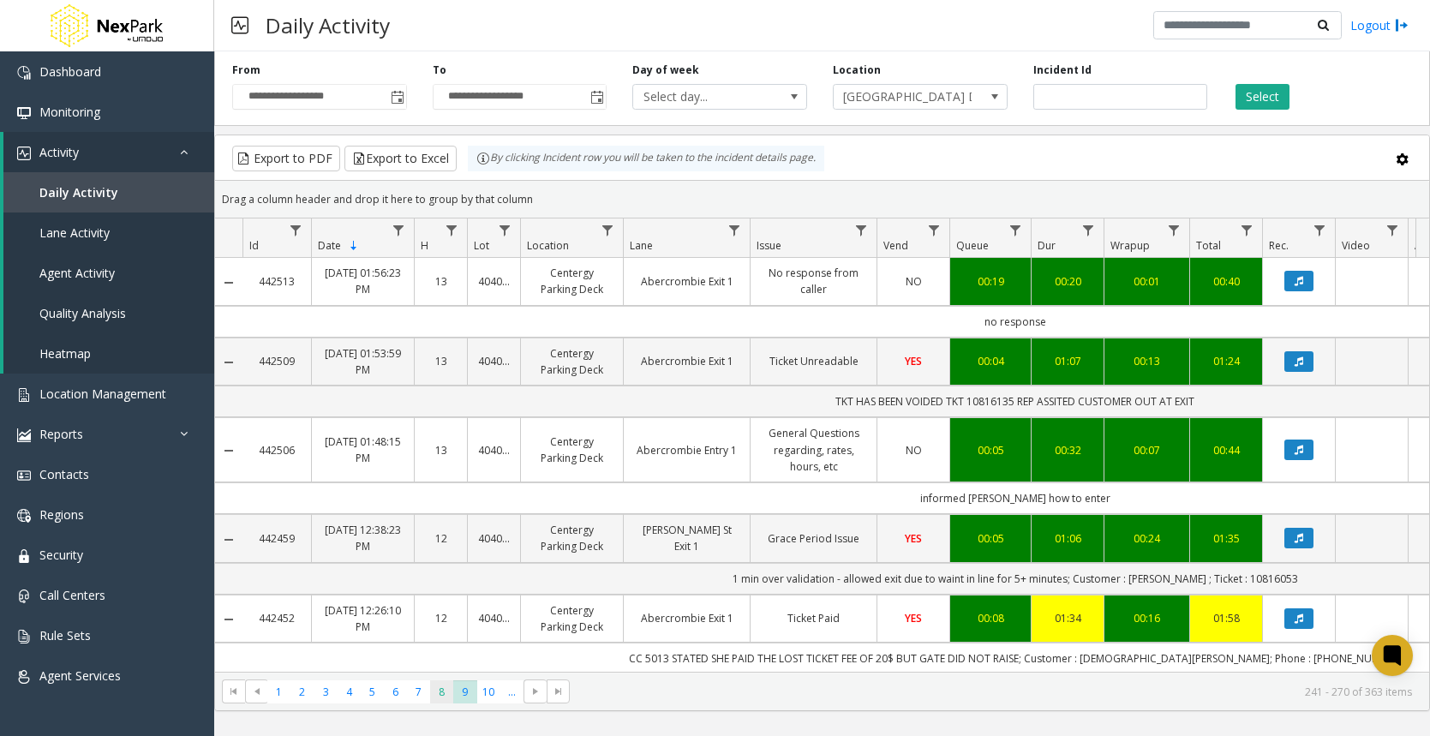
click at [445, 695] on span "8" at bounding box center [441, 691] width 23 height 23
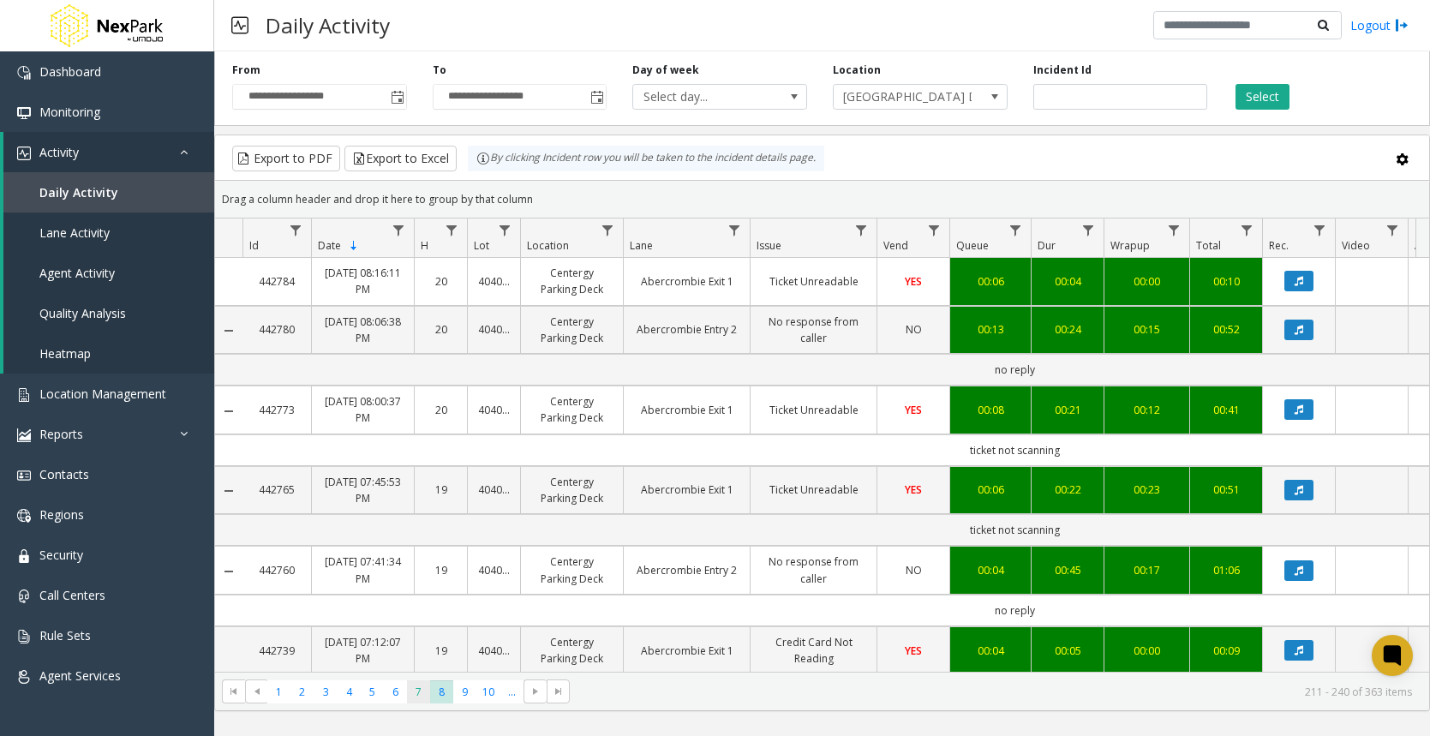
click at [417, 688] on span "7" at bounding box center [418, 691] width 23 height 23
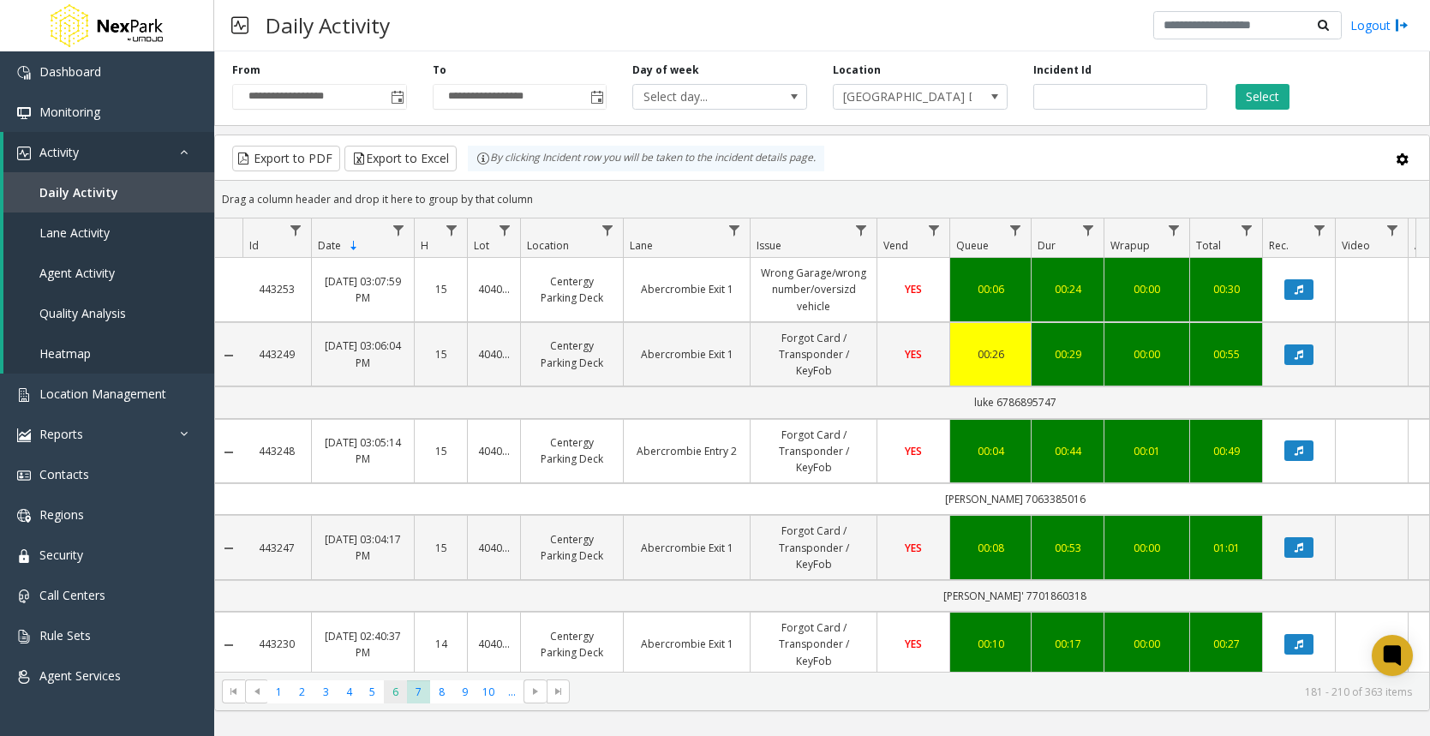
click at [386, 691] on span "6" at bounding box center [395, 691] width 23 height 23
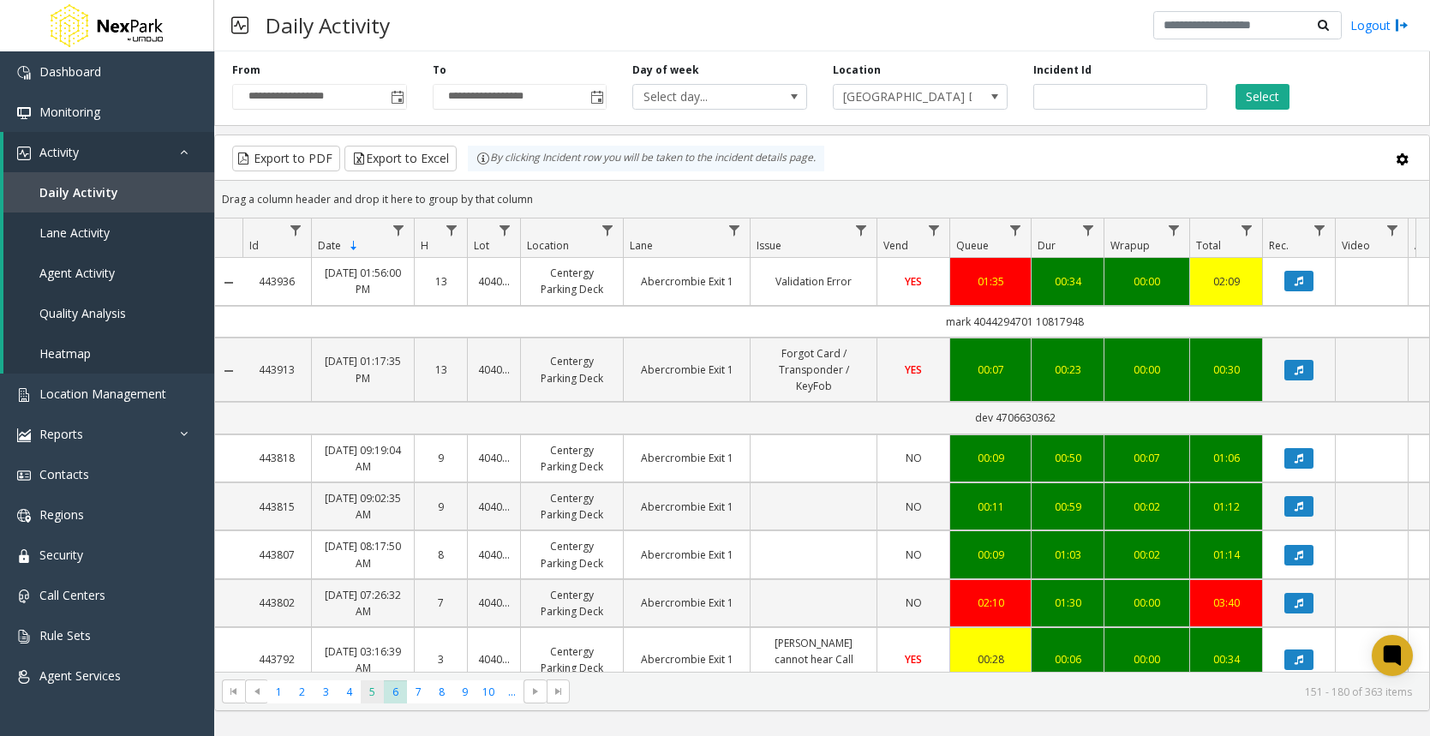
click at [378, 696] on span "5" at bounding box center [372, 691] width 23 height 23
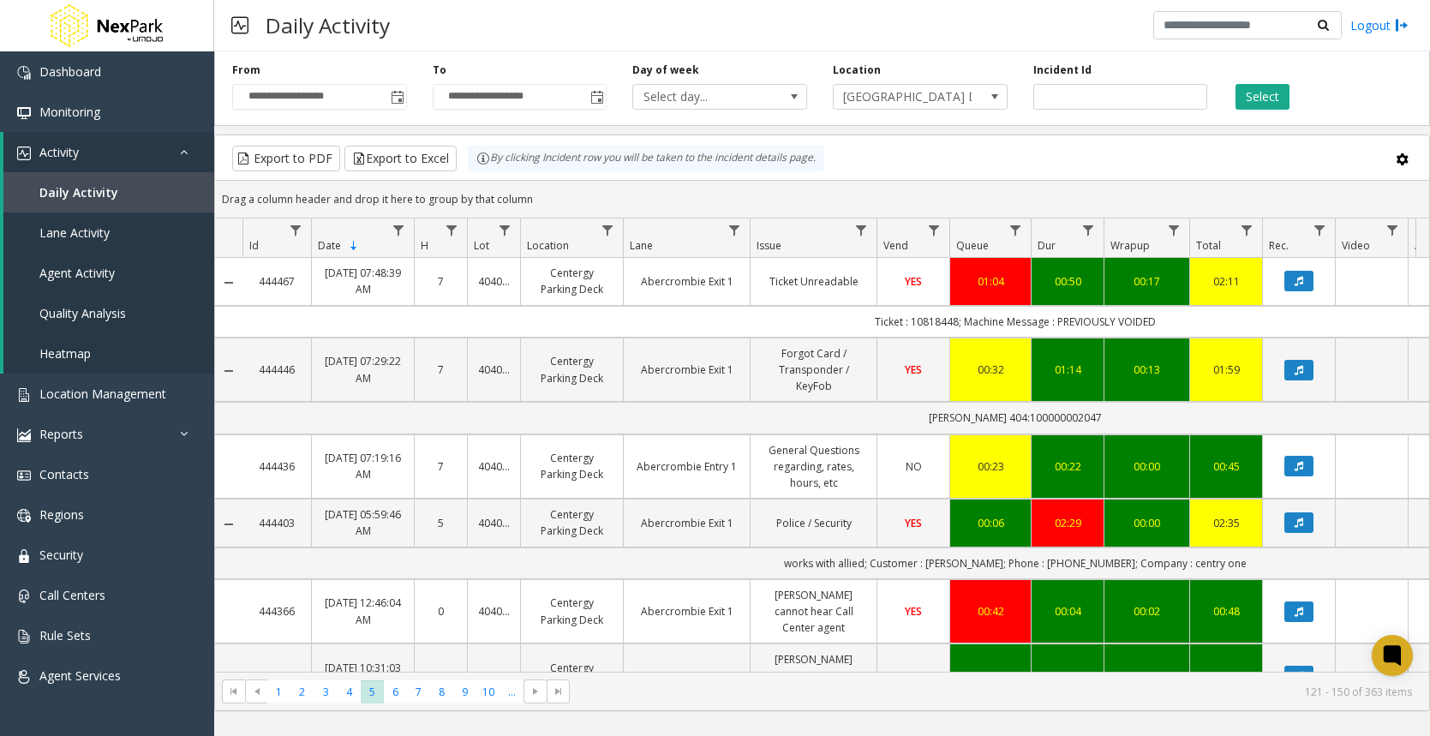
click at [901, 187] on div "Drag a column header and drop it here to group by that column" at bounding box center [822, 199] width 1214 height 30
click at [400, 93] on span "Toggle popup" at bounding box center [398, 98] width 14 height 14
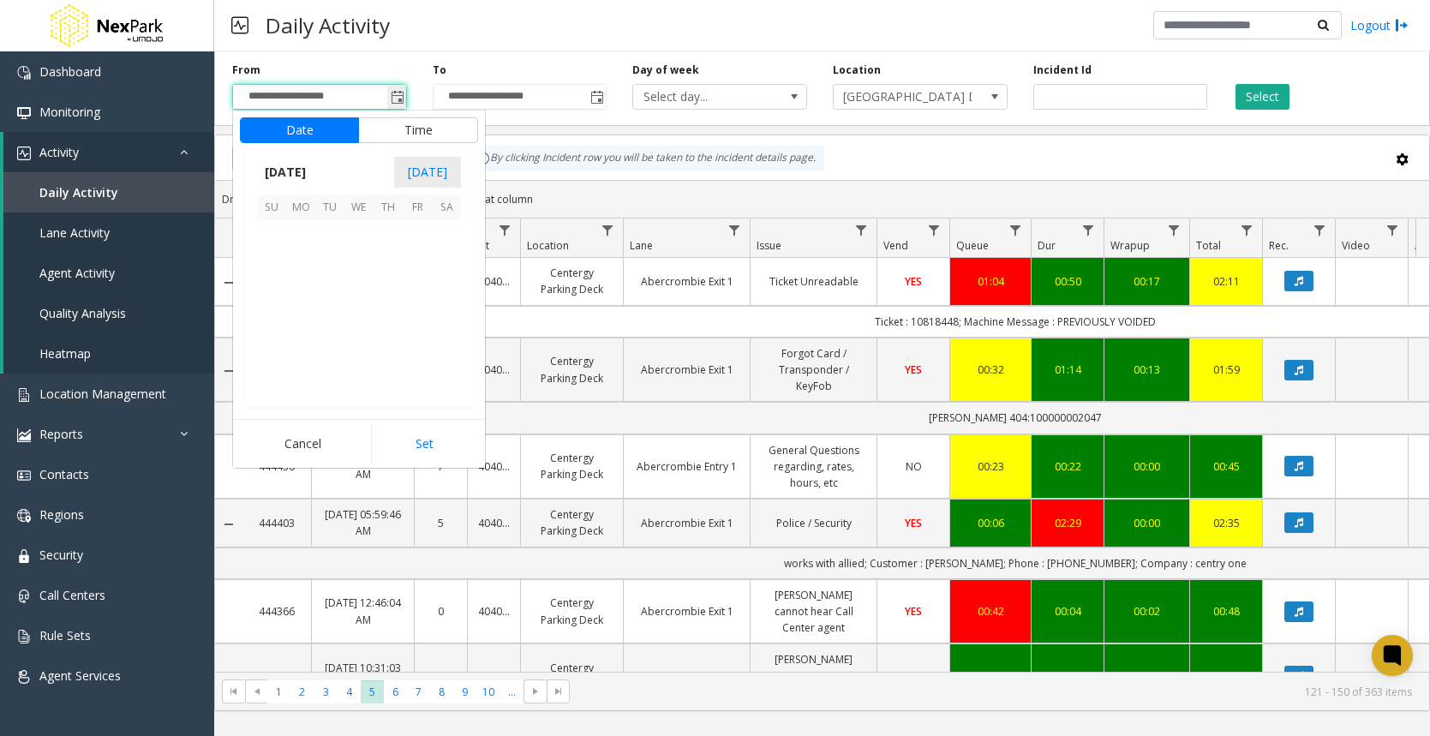
scroll to position [307315, 0]
click at [931, 149] on div "Export to PDF Export to Excel By clicking Incident row you will be taken to the…" at bounding box center [822, 159] width 1185 height 26
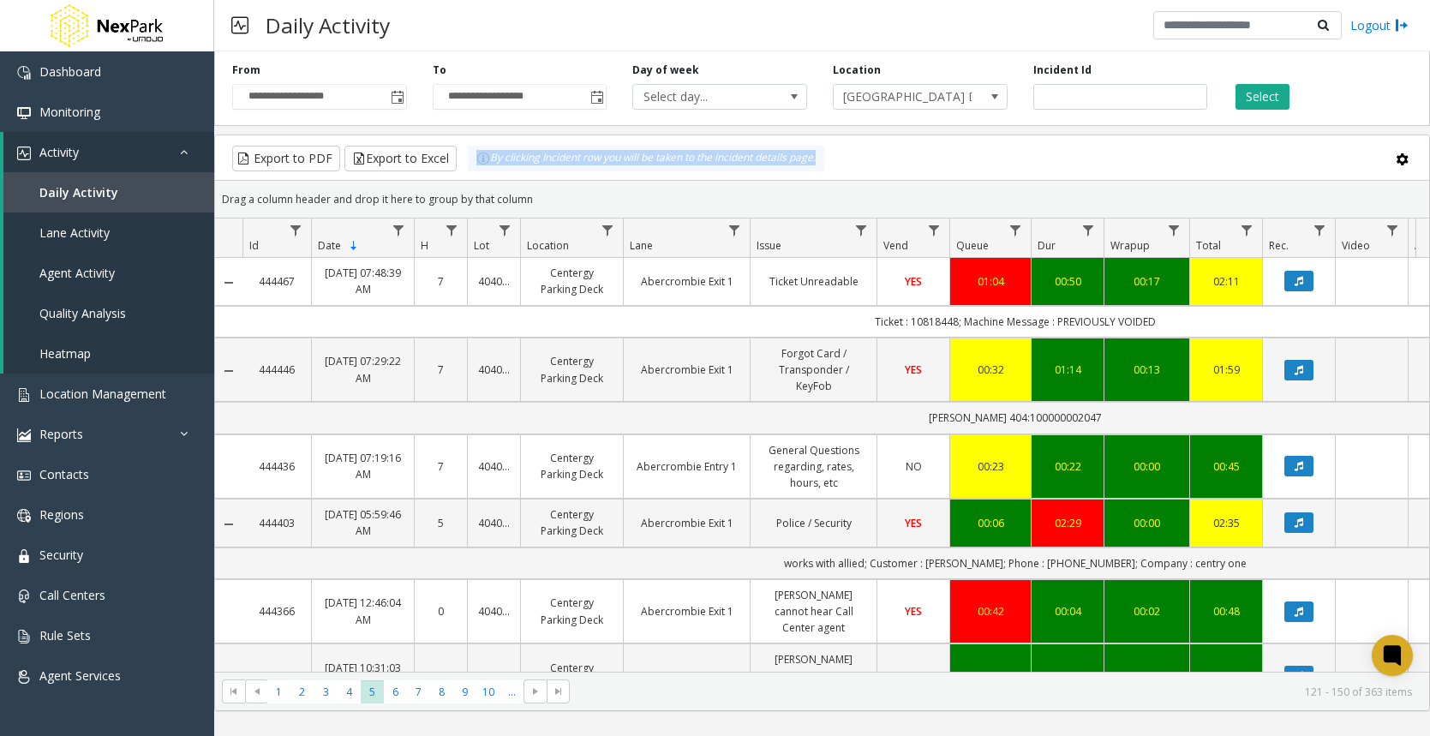
drag, startPoint x: 826, startPoint y: 159, endPoint x: 475, endPoint y: 137, distance: 352.0
click at [475, 137] on kendo-grid-toolbar "Export to PDF Export to Excel By clicking Incident row you will be taken to the…" at bounding box center [822, 157] width 1214 height 45
click at [895, 159] on div "Export to PDF Export to Excel By clicking Incident row you will be taken to the…" at bounding box center [822, 159] width 1185 height 26
drag, startPoint x: 840, startPoint y: 159, endPoint x: 474, endPoint y: 164, distance: 365.9
click at [474, 164] on div "Export to PDF Export to Excel By clicking Incident row you will be taken to the…" at bounding box center [822, 159] width 1185 height 26
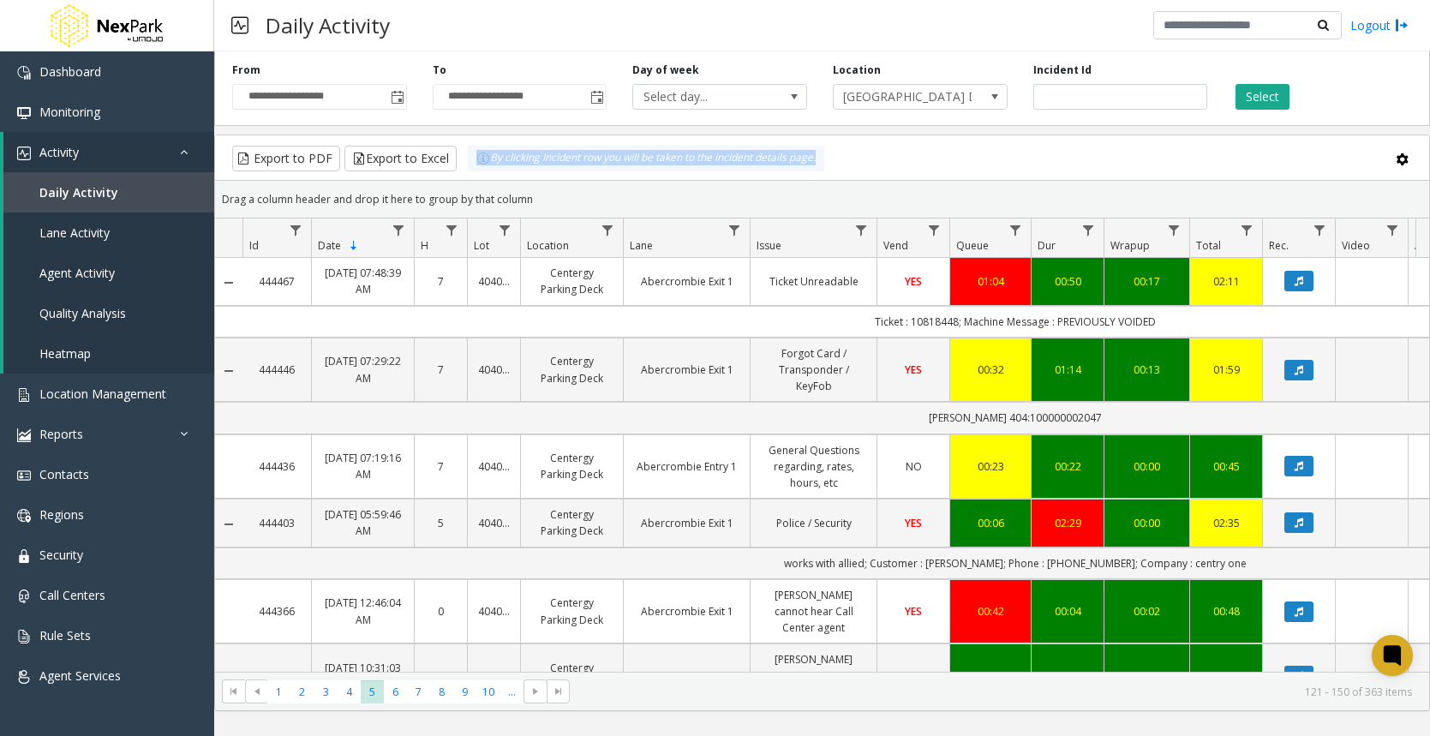
click at [840, 159] on div "Export to PDF Export to Excel By clicking Incident row you will be taken to the…" at bounding box center [822, 159] width 1185 height 26
drag, startPoint x: 835, startPoint y: 159, endPoint x: 481, endPoint y: 140, distance: 355.3
click at [481, 140] on kendo-grid-toolbar "Export to PDF Export to Excel By clicking Incident row you will be taken to the…" at bounding box center [822, 157] width 1214 height 45
click at [841, 157] on div "Export to PDF Export to Excel By clicking Incident row you will be taken to the…" at bounding box center [822, 159] width 1185 height 26
drag, startPoint x: 841, startPoint y: 157, endPoint x: 471, endPoint y: 160, distance: 369.3
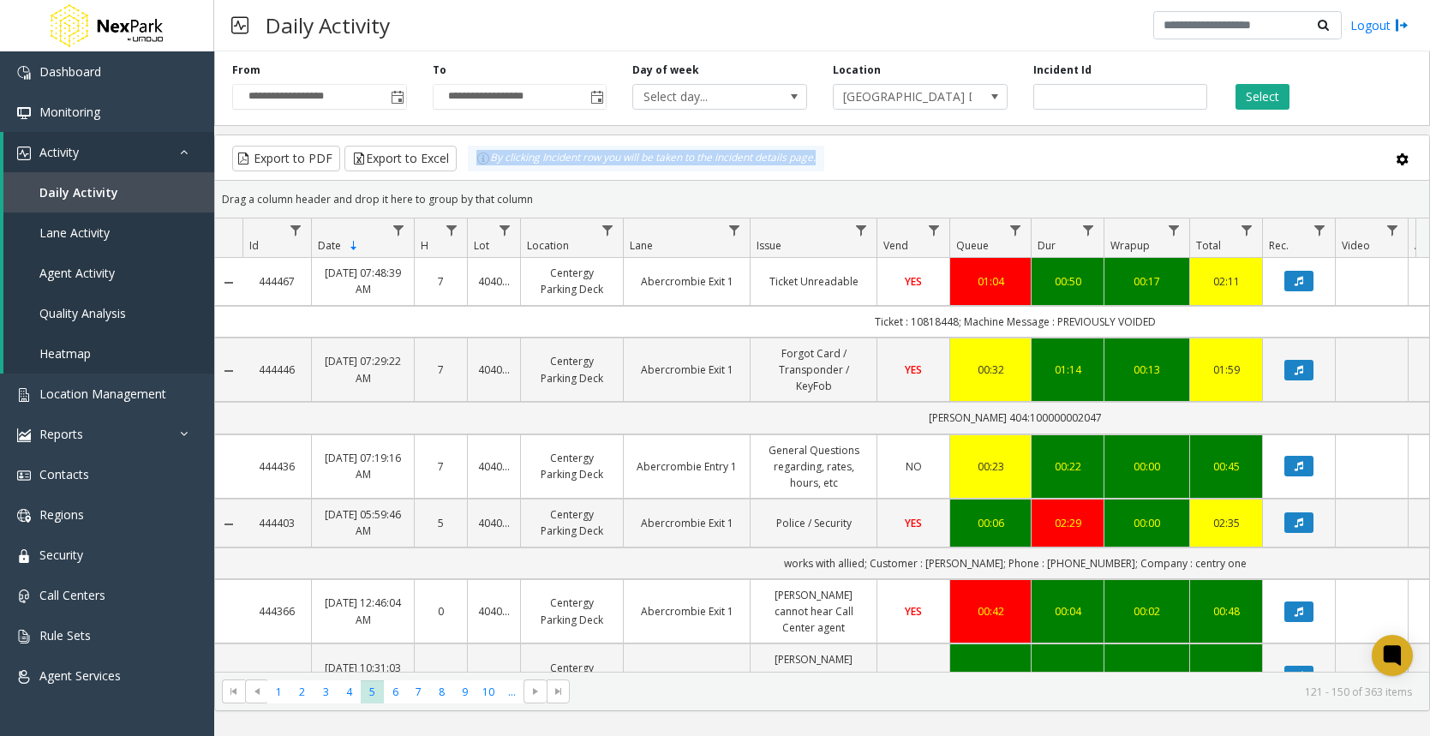
click at [471, 160] on div "Export to PDF Export to Excel By clicking Incident row you will be taken to the…" at bounding box center [822, 159] width 1185 height 26
click at [471, 160] on div "By clicking Incident row you will be taken to the incident details page." at bounding box center [646, 159] width 356 height 26
drag, startPoint x: 837, startPoint y: 161, endPoint x: 478, endPoint y: 158, distance: 359.0
click at [478, 158] on div "Export to PDF Export to Excel By clicking Incident row you will be taken to the…" at bounding box center [822, 159] width 1185 height 26
click at [864, 153] on div "Export to PDF Export to Excel By clicking Incident row you will be taken to the…" at bounding box center [822, 159] width 1185 height 26
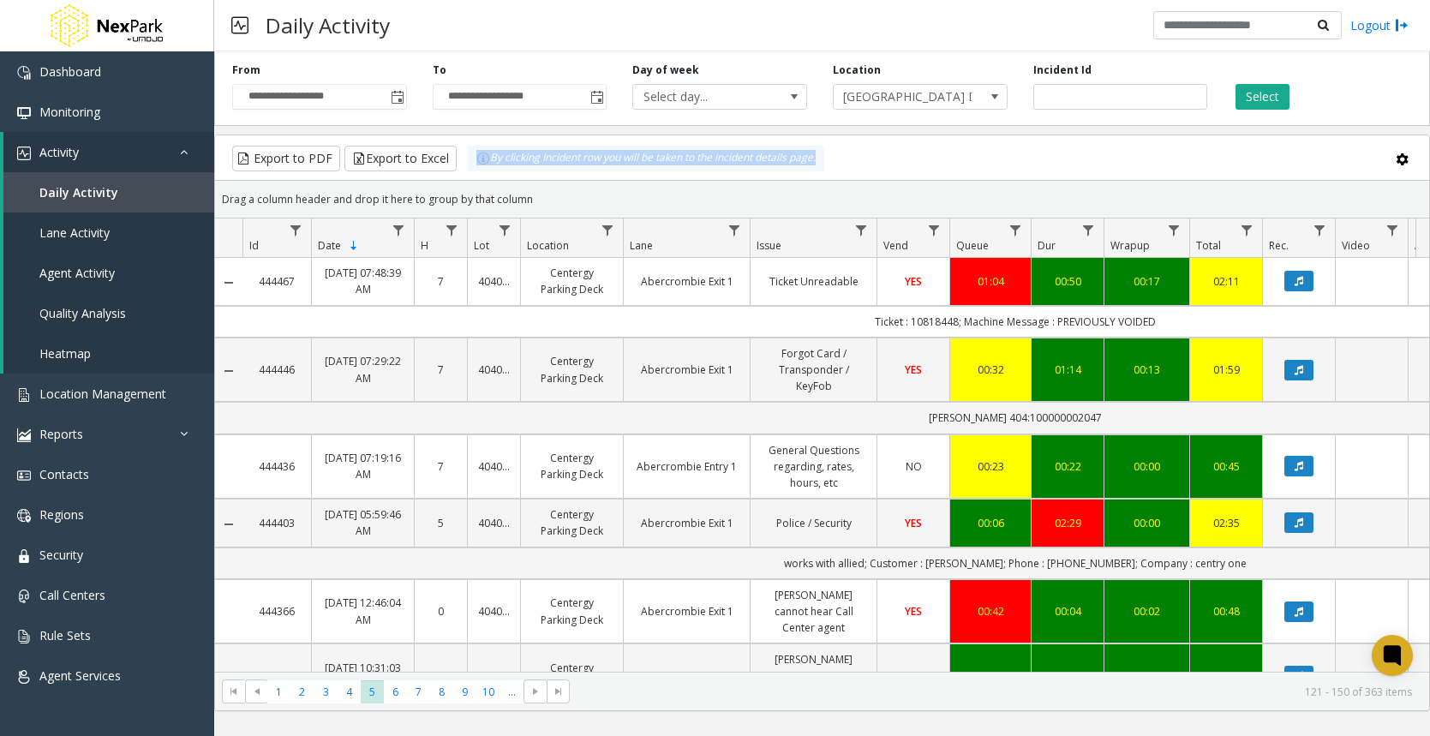
drag, startPoint x: 847, startPoint y: 158, endPoint x: 469, endPoint y: 154, distance: 377.9
click at [469, 154] on div "Export to PDF Export to Excel By clicking Incident row you will be taken to the…" at bounding box center [822, 159] width 1185 height 26
